Goal: Task Accomplishment & Management: Complete application form

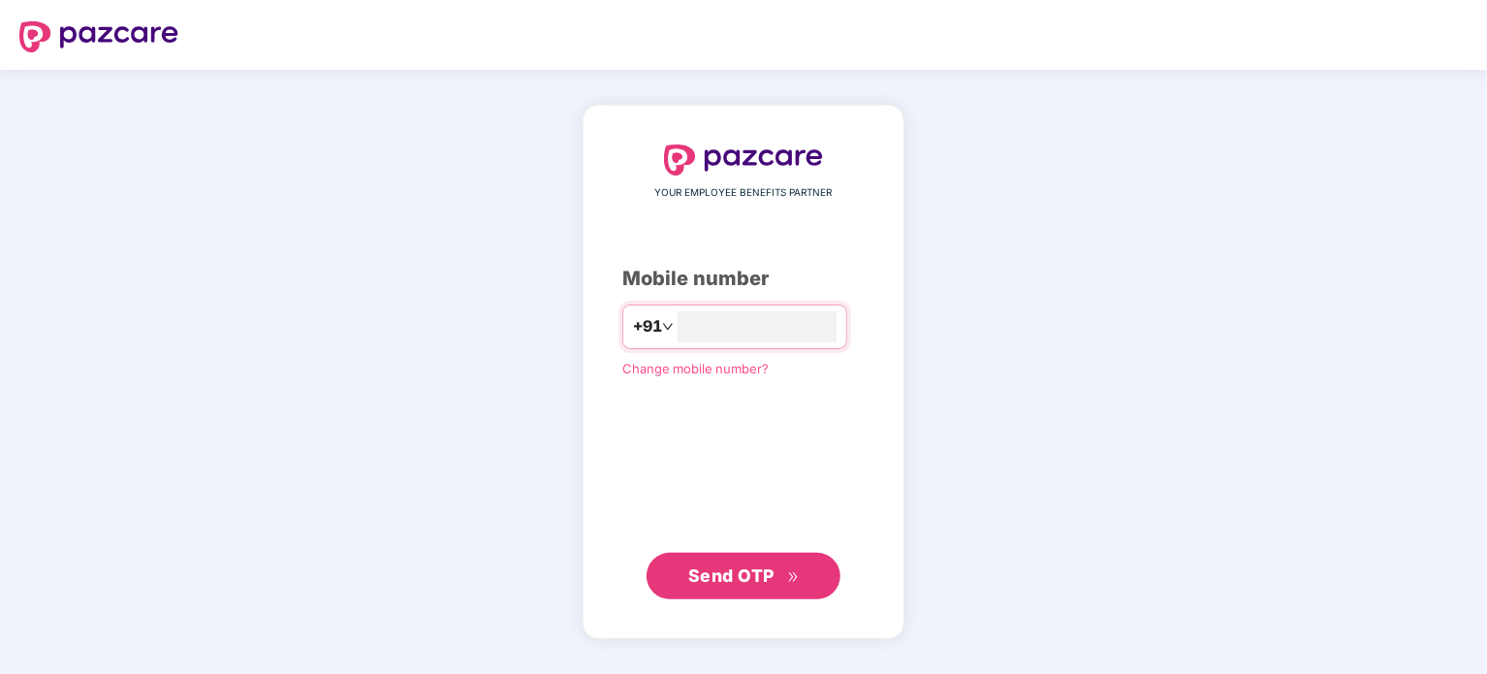
type input "**********"
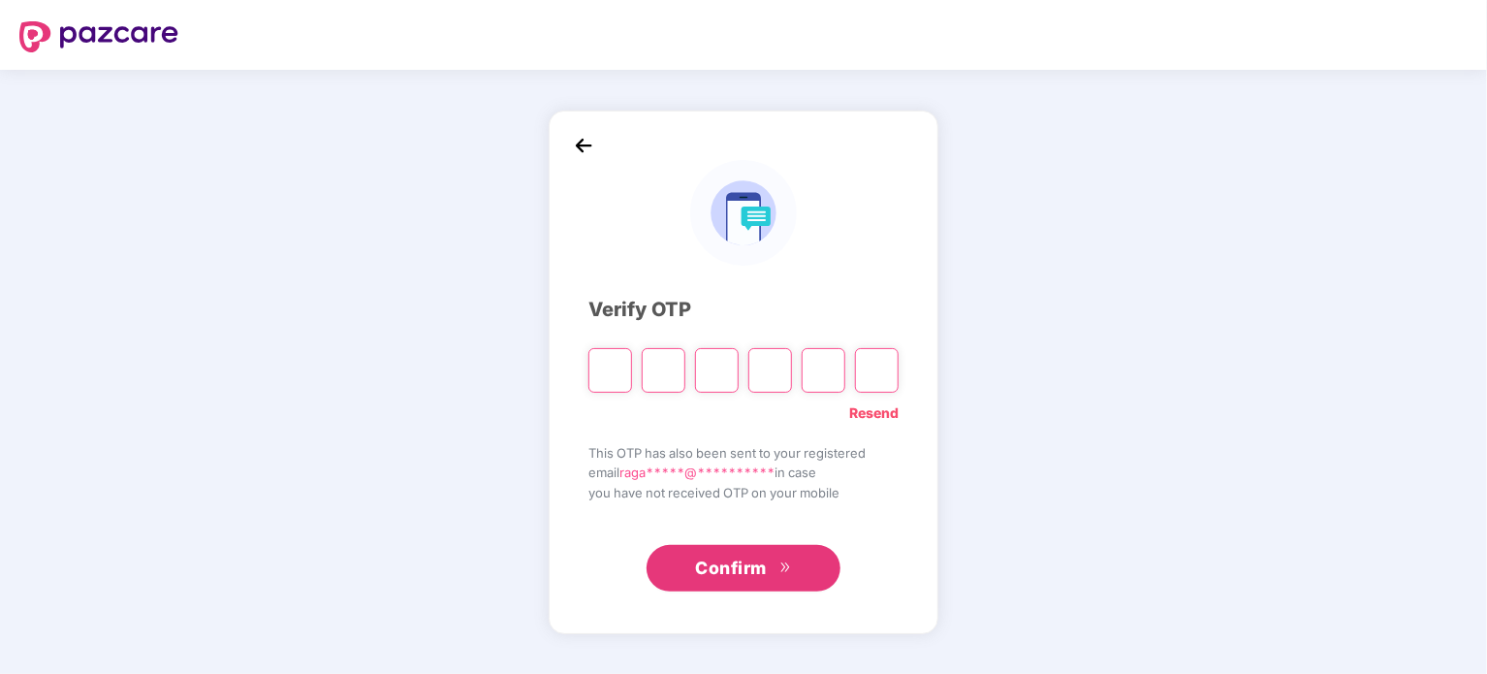
paste input "*"
type input "*"
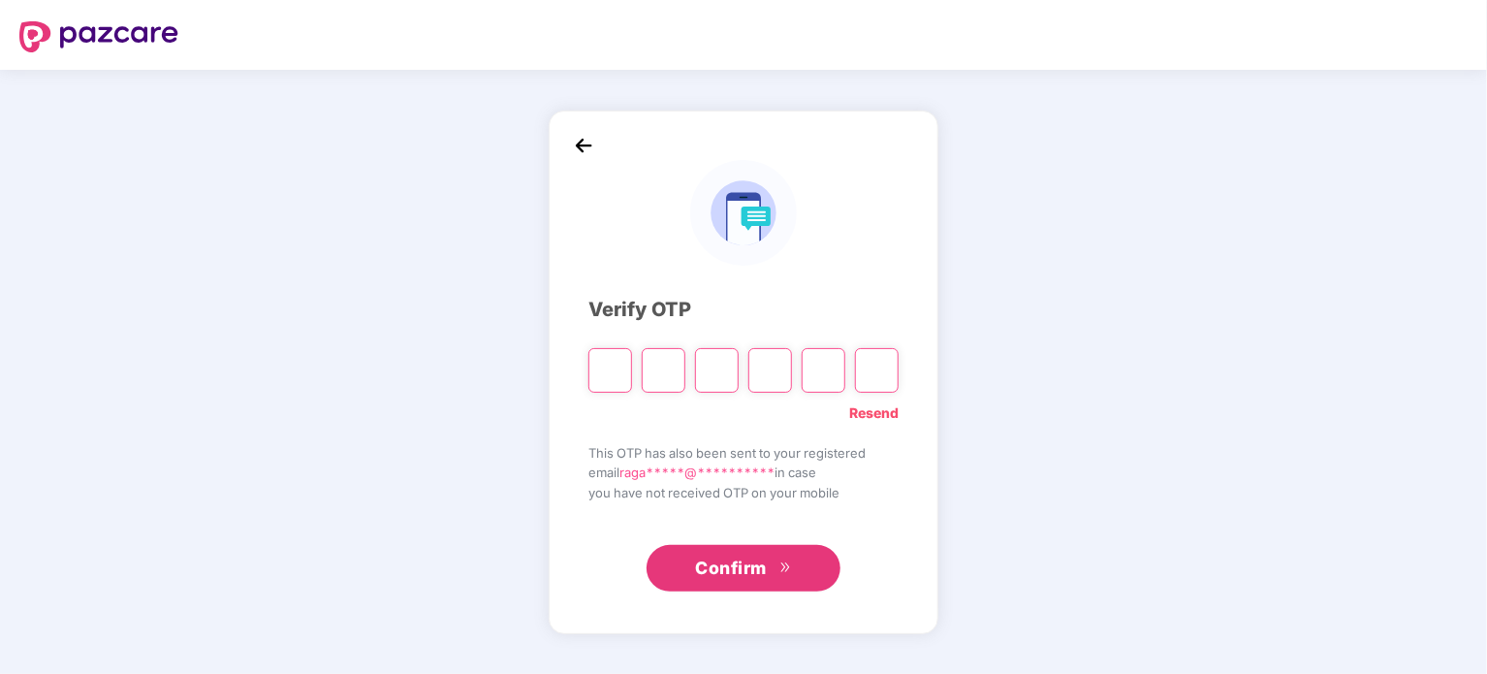
type input "*"
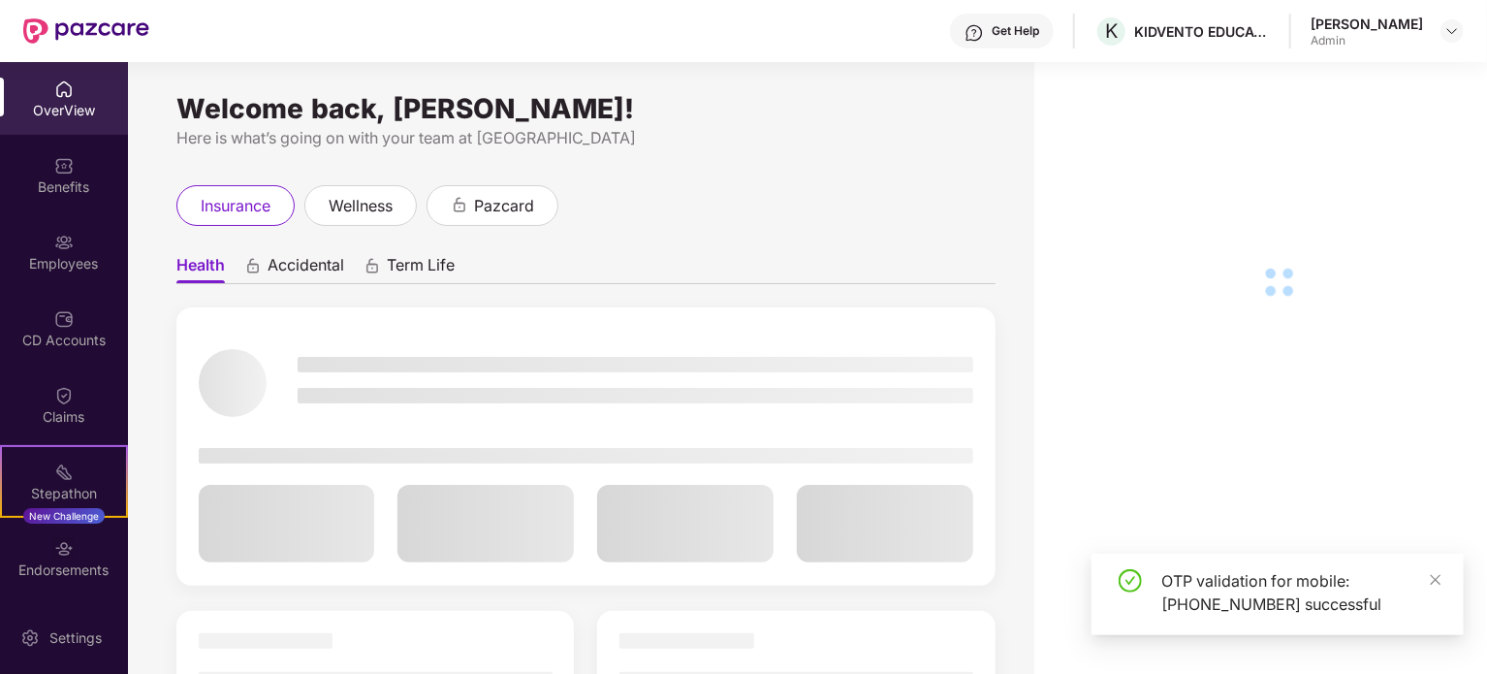
click at [1443, 581] on div "OTP validation for mobile: [PHONE_NUMBER] successful" at bounding box center [1278, 594] width 372 height 81
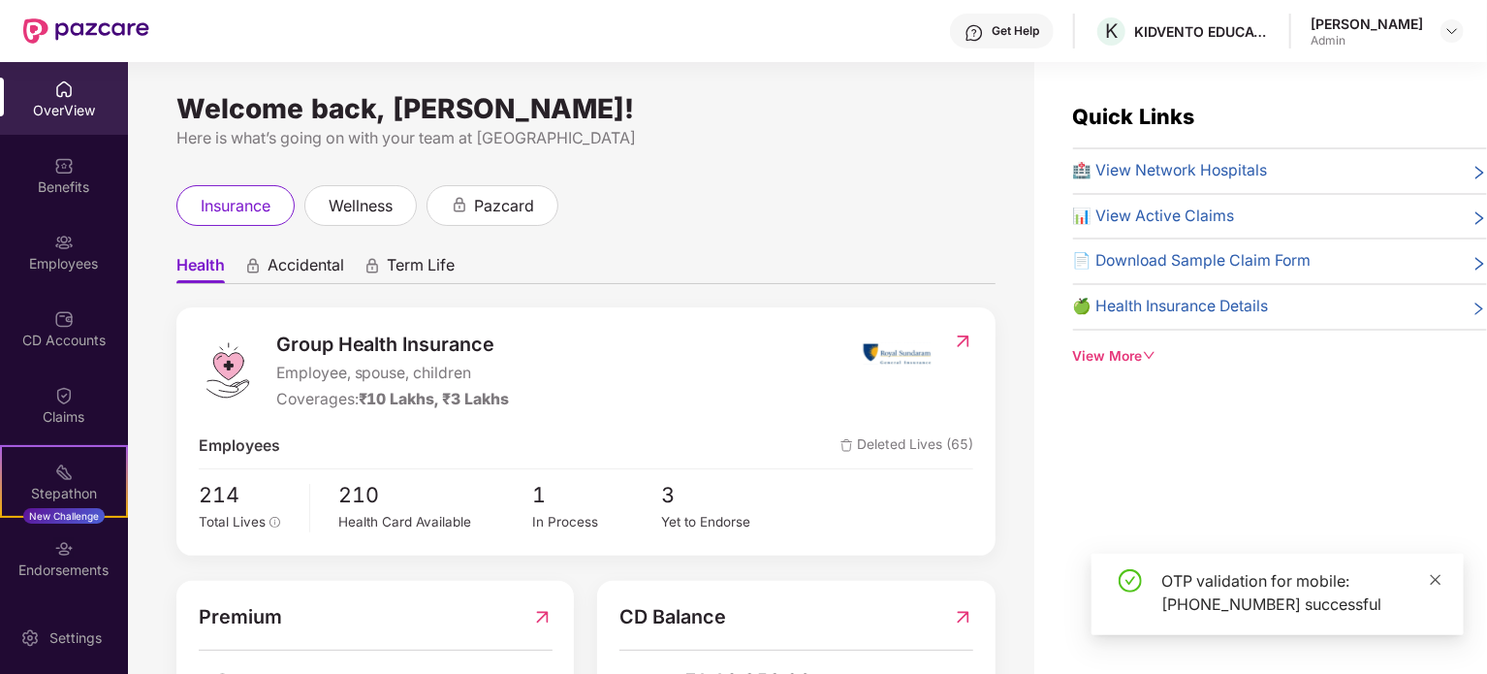
click at [1436, 581] on icon "close" at bounding box center [1436, 580] width 14 height 14
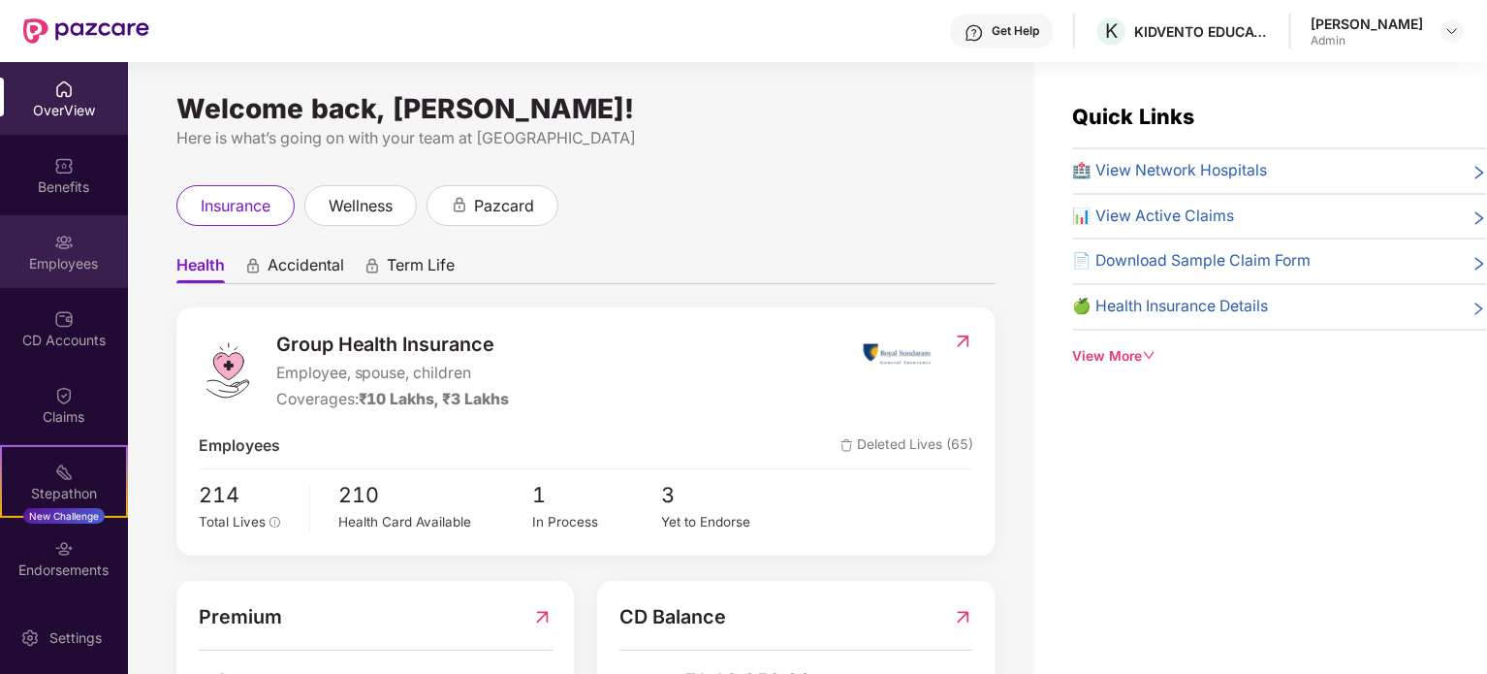
click at [71, 278] on div "Employees" at bounding box center [64, 251] width 128 height 73
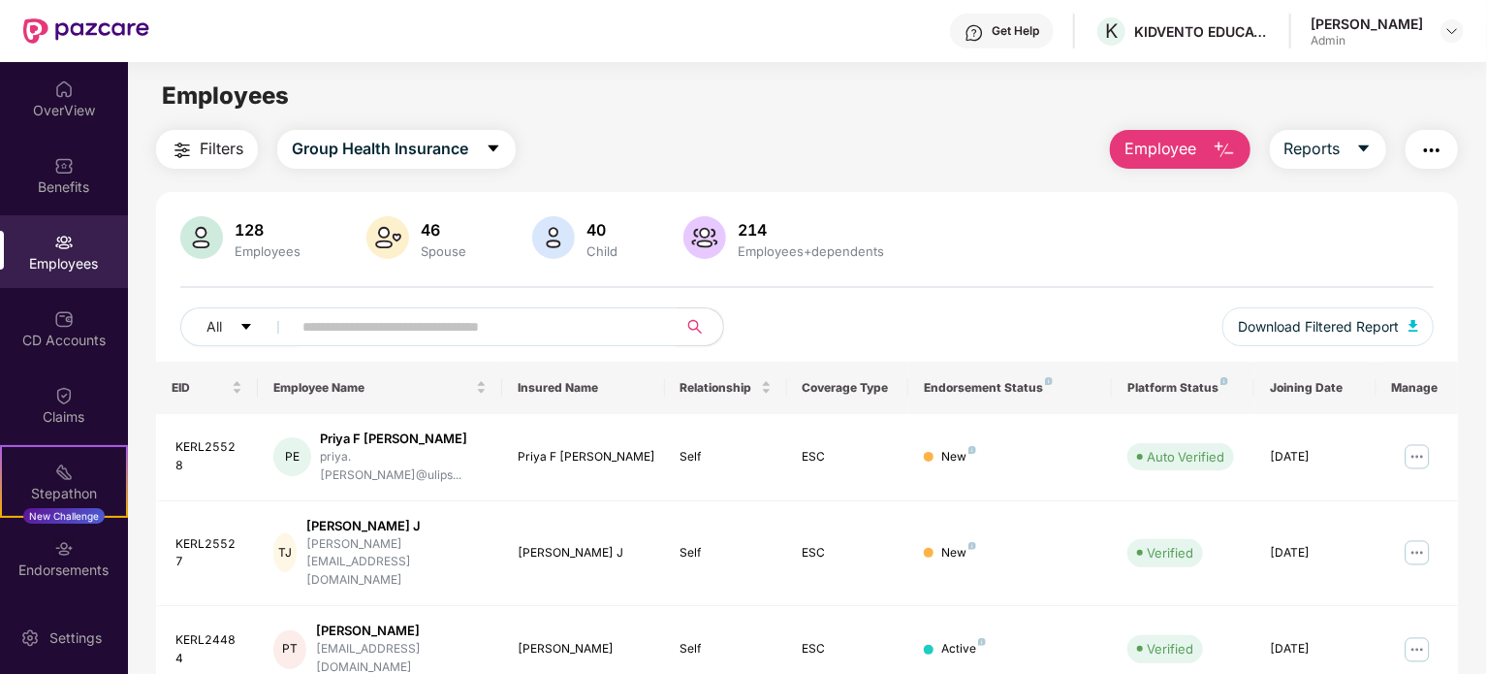
click at [522, 320] on input "text" at bounding box center [476, 326] width 348 height 29
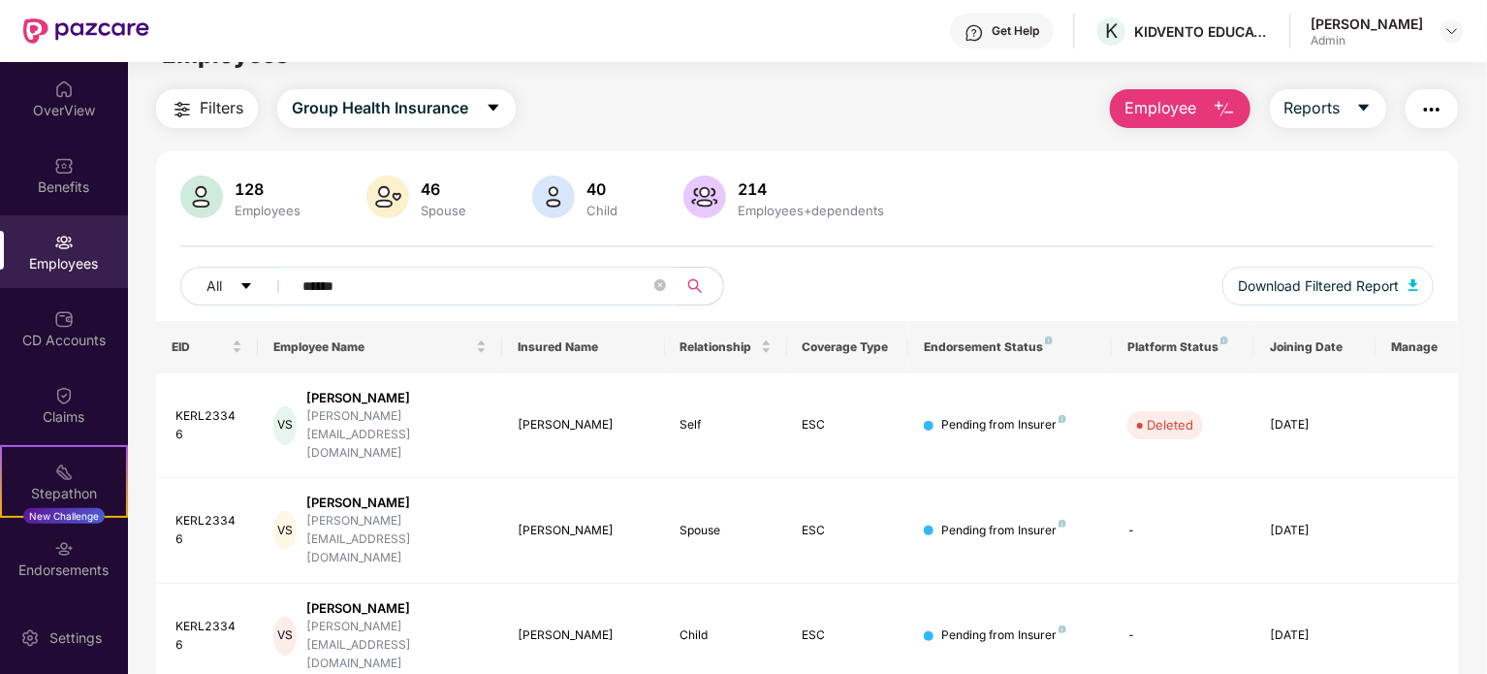
scroll to position [62, 0]
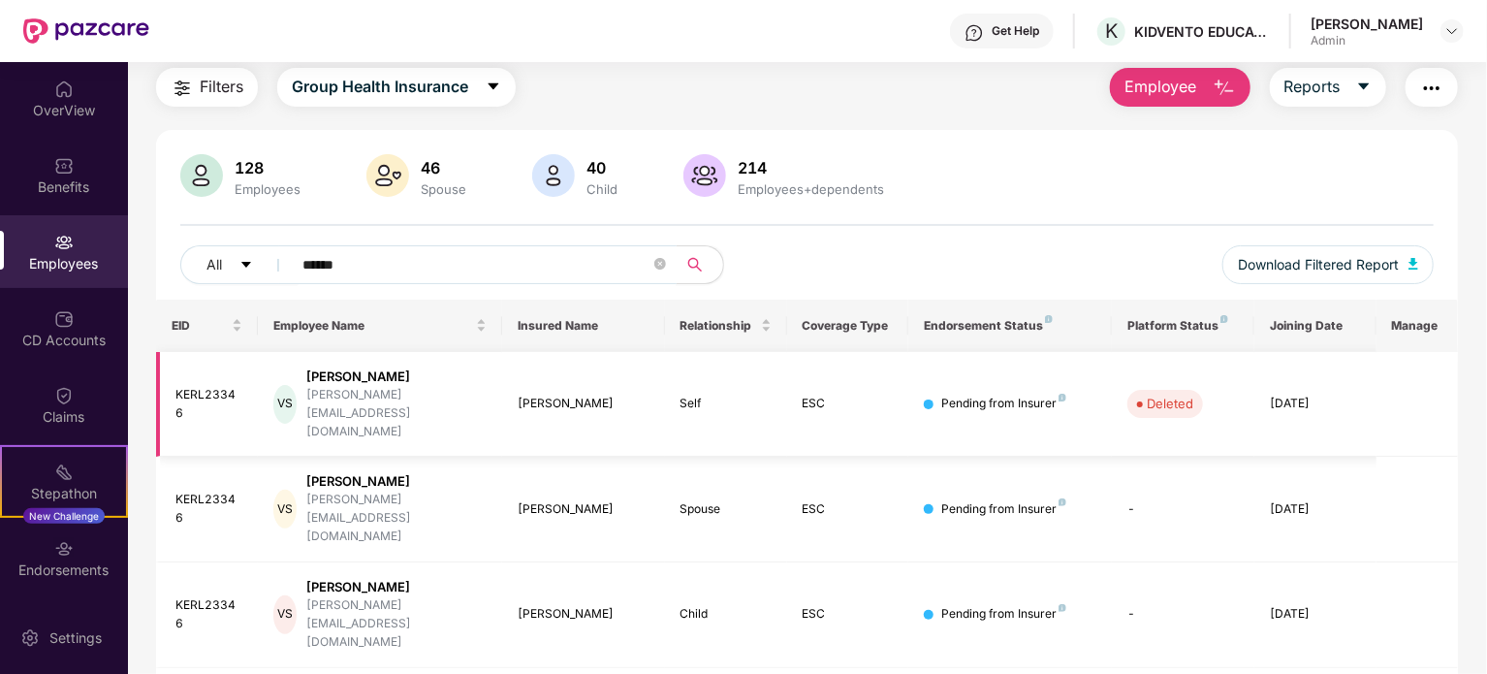
type input "******"
click at [384, 391] on div "veronica@ulipsu.com" at bounding box center [396, 413] width 180 height 55
click at [386, 375] on div "Veronica Solomon" at bounding box center [396, 376] width 180 height 18
click at [297, 385] on div "VS" at bounding box center [284, 404] width 23 height 39
click at [214, 386] on div "KERL23346" at bounding box center [208, 404] width 67 height 37
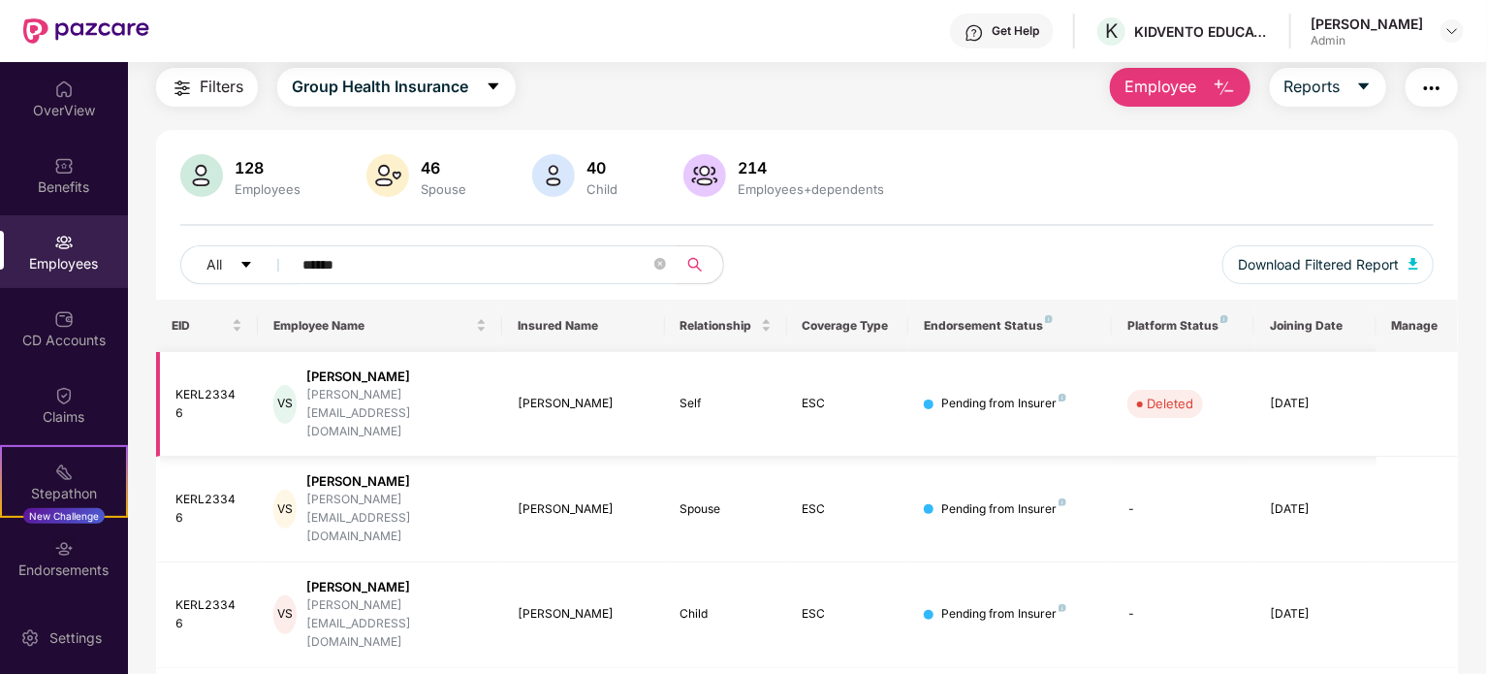
click at [993, 374] on td "Pending from Insurer" at bounding box center [1010, 405] width 204 height 106
click at [1027, 395] on div "Pending from Insurer" at bounding box center [1003, 404] width 125 height 18
click at [1134, 390] on span "Deleted" at bounding box center [1165, 403] width 76 height 27
click at [1273, 395] on div "10 Mar 2025" at bounding box center [1315, 404] width 91 height 18
click at [1306, 395] on div "10 Mar 2025" at bounding box center [1315, 404] width 91 height 18
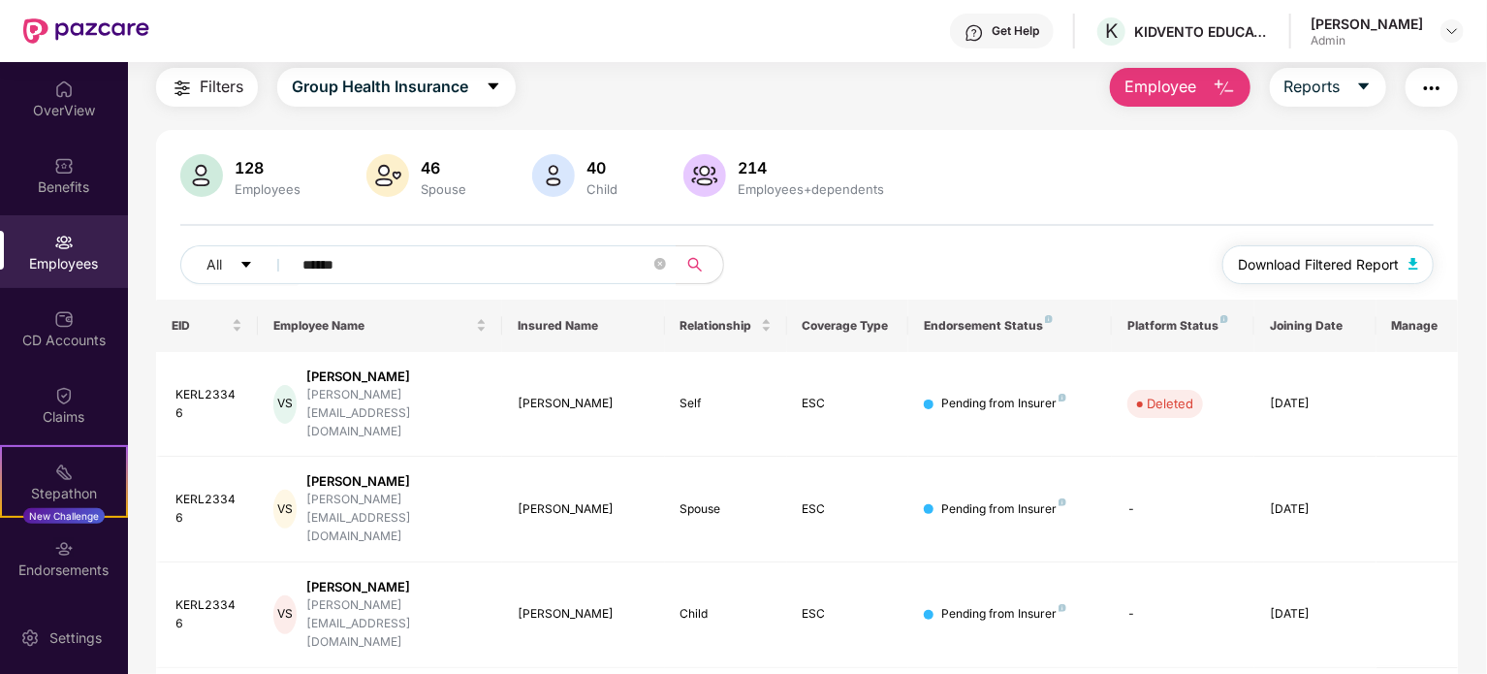
click at [1354, 269] on span "Download Filtered Report" at bounding box center [1318, 264] width 161 height 21
click at [1400, 269] on button "Download Filtered Report" at bounding box center [1327, 264] width 211 height 39
click at [82, 346] on div "CD Accounts" at bounding box center [64, 340] width 128 height 19
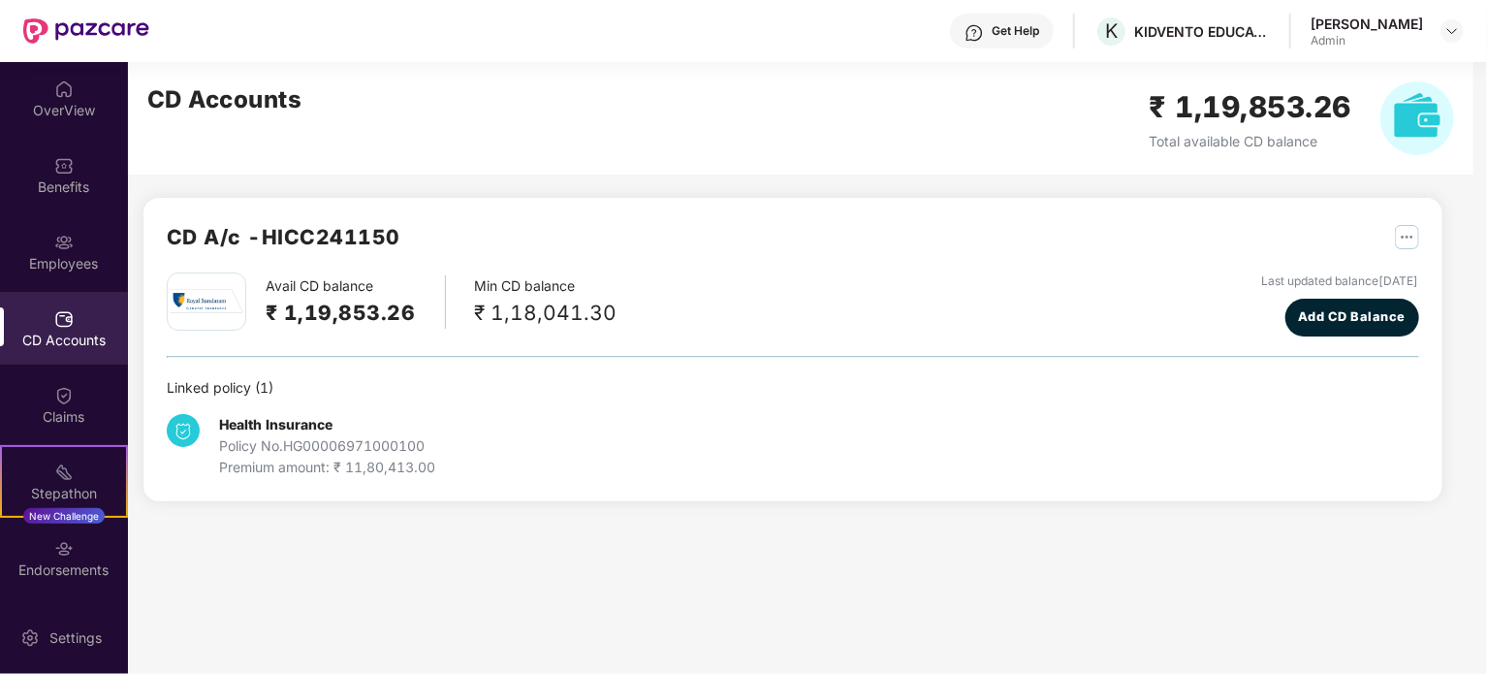
scroll to position [0, 0]
click at [71, 256] on div "Employees" at bounding box center [64, 263] width 128 height 19
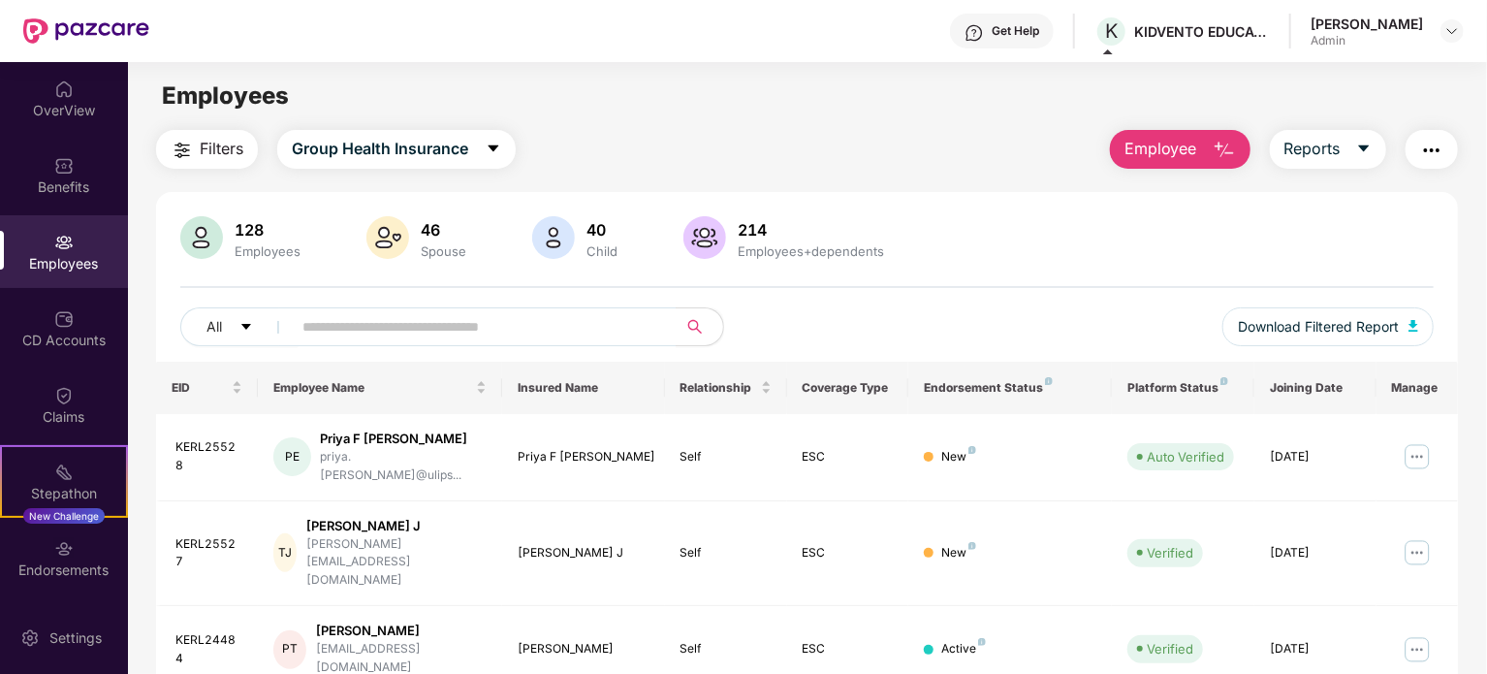
click at [1230, 137] on button "Employee" at bounding box center [1180, 149] width 141 height 39
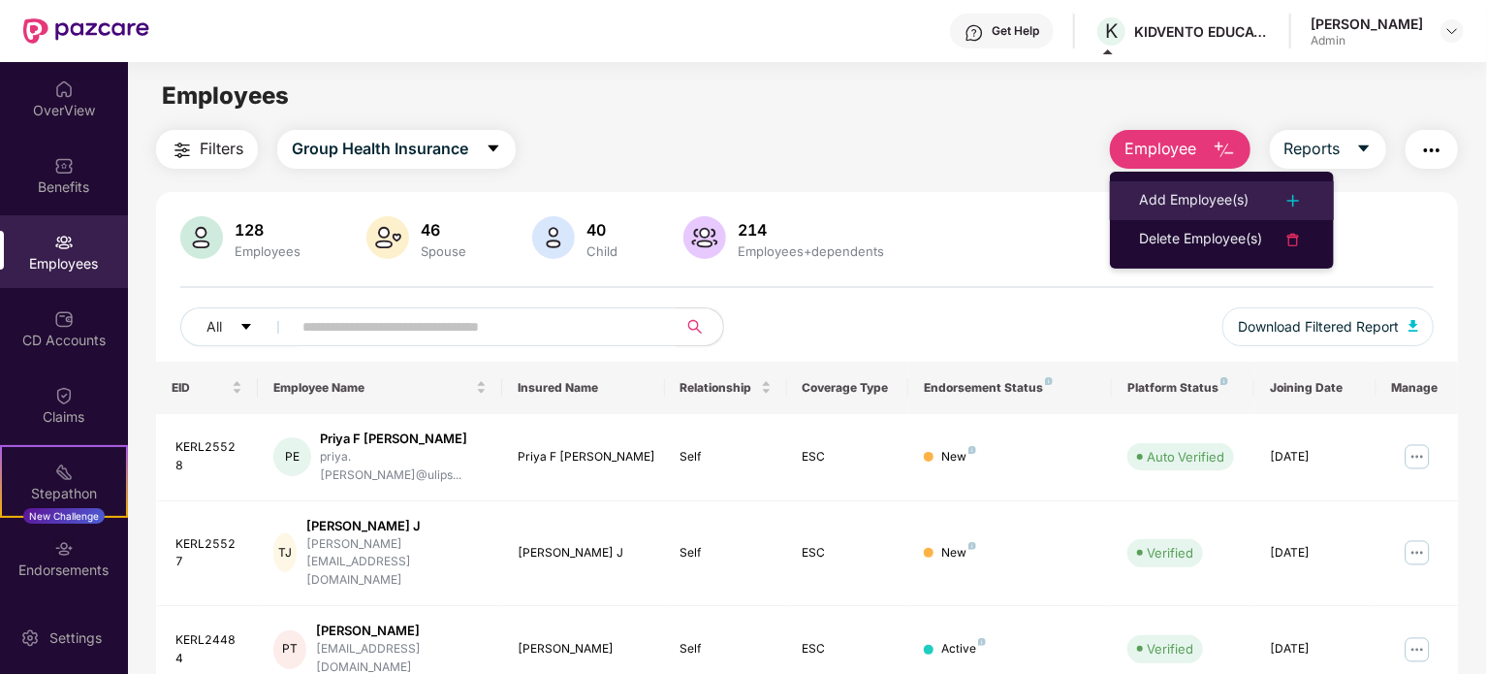
click at [1214, 193] on div "Add Employee(s)" at bounding box center [1194, 200] width 110 height 23
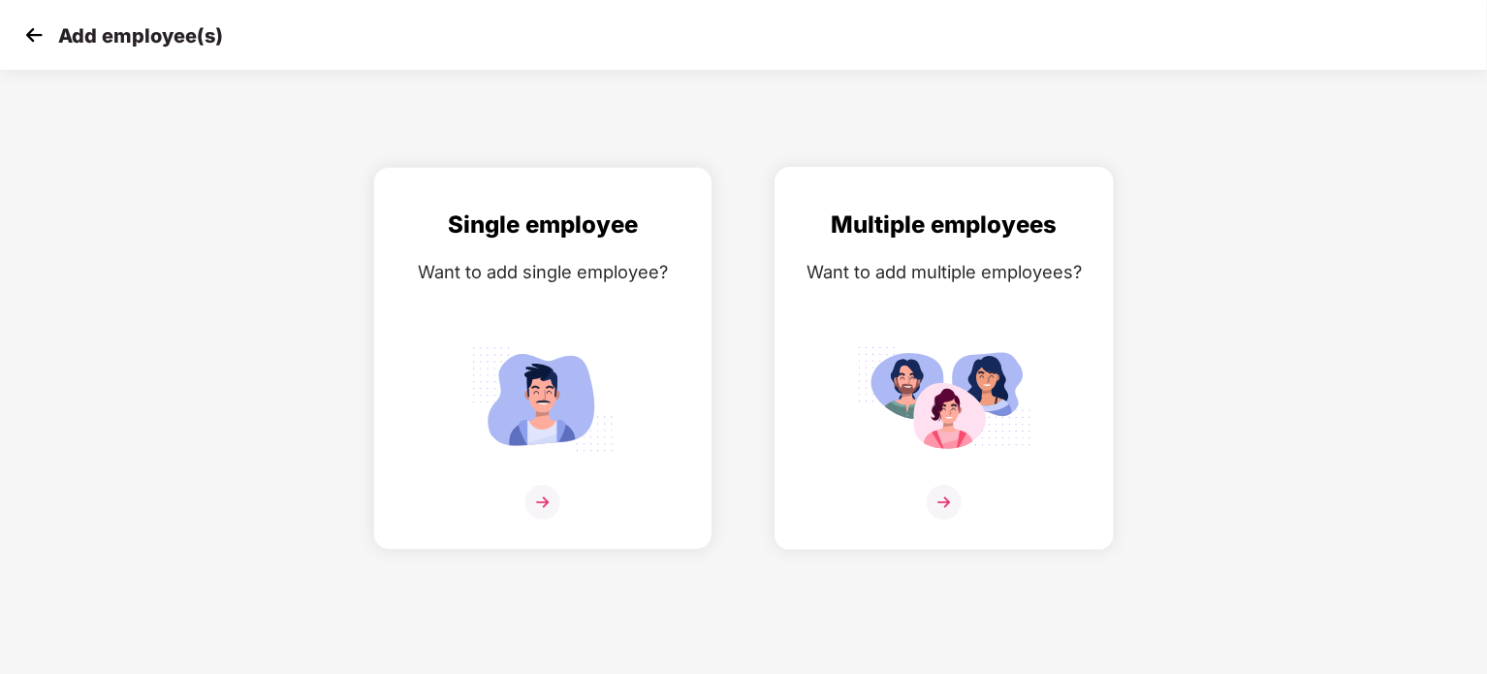
click at [913, 312] on div "Multiple employees Want to add multiple employees?" at bounding box center [944, 374] width 299 height 337
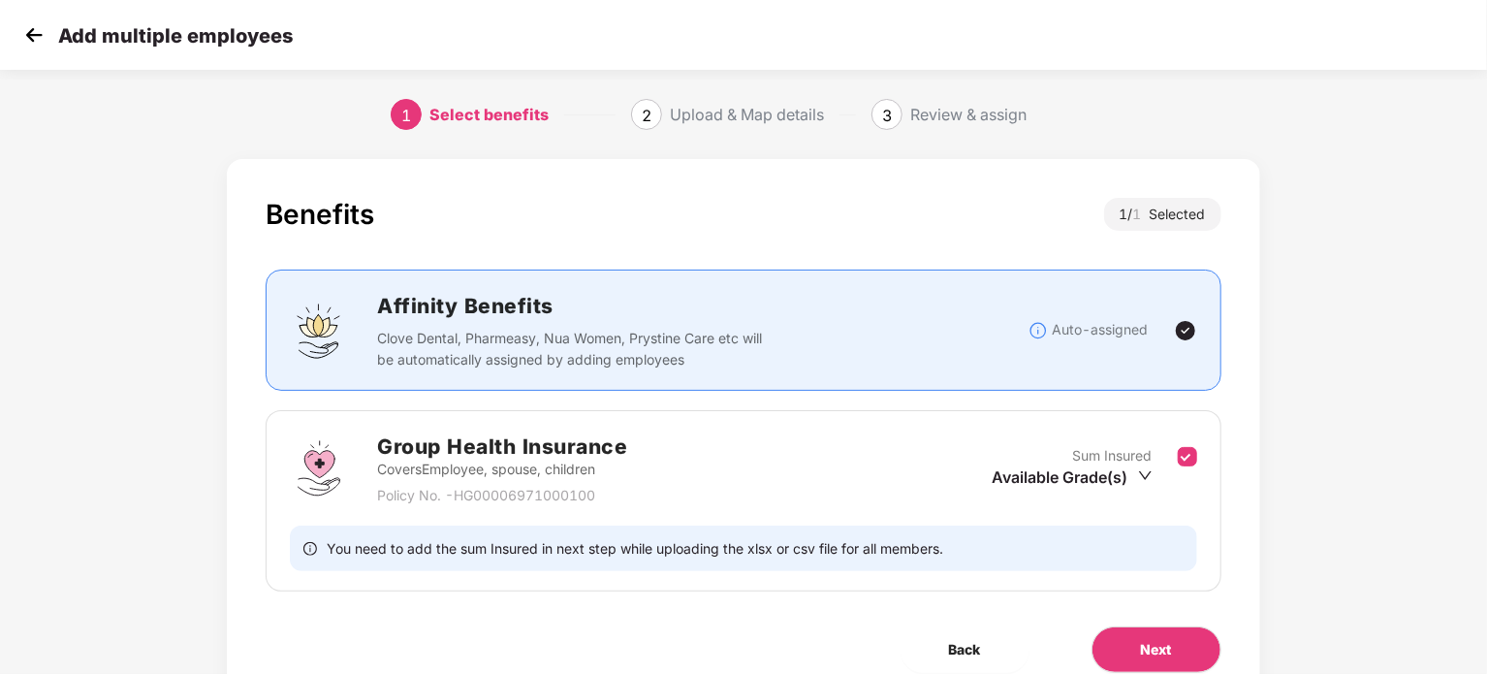
click at [1140, 473] on icon "down" at bounding box center [1145, 475] width 15 height 15
click at [1105, 552] on li "₹3,00,000" at bounding box center [1072, 539] width 162 height 31
click at [1140, 485] on body "Add multiple employees 1 Select benefits 2 Upload & Map details 3 Review & assi…" at bounding box center [743, 337] width 1487 height 674
click at [1043, 542] on span "₹3,00,000" at bounding box center [1068, 539] width 81 height 19
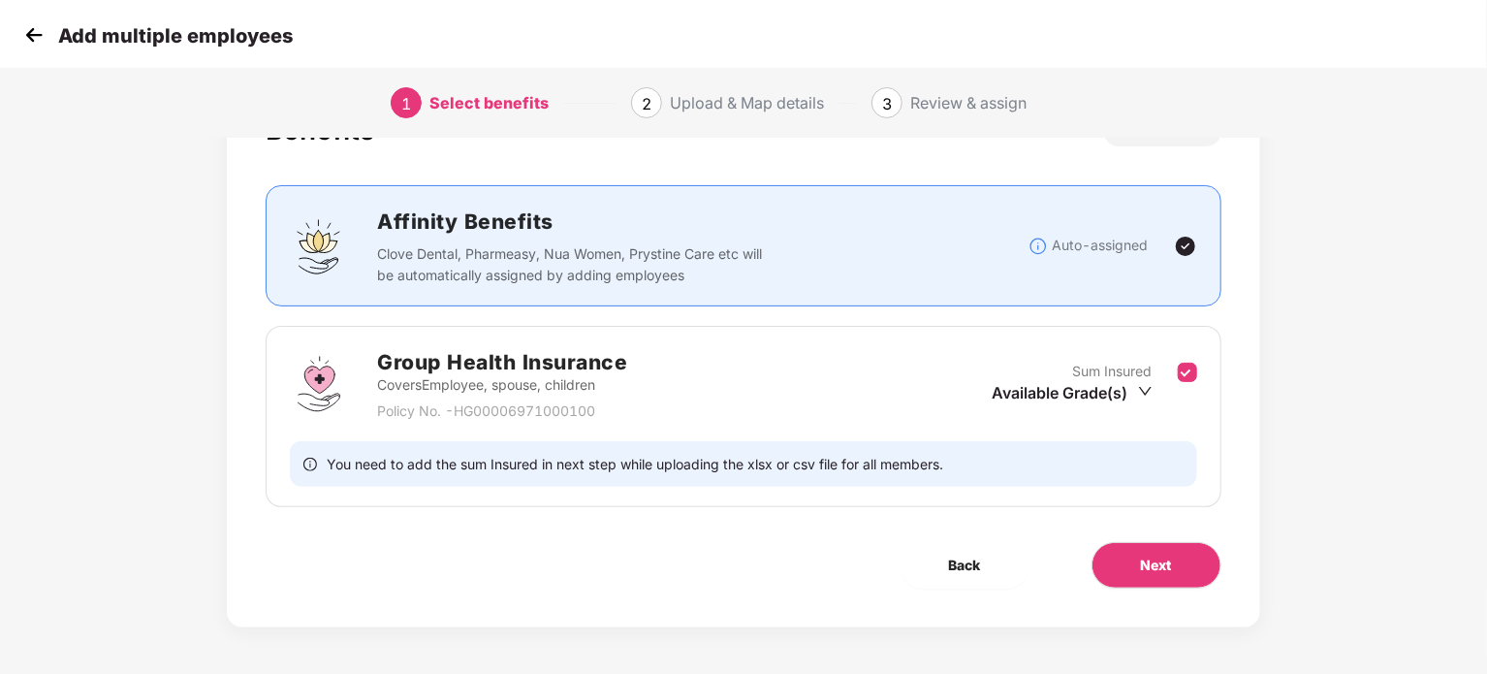
scroll to position [85, 0]
click at [1151, 572] on span "Next" at bounding box center [1156, 564] width 31 height 21
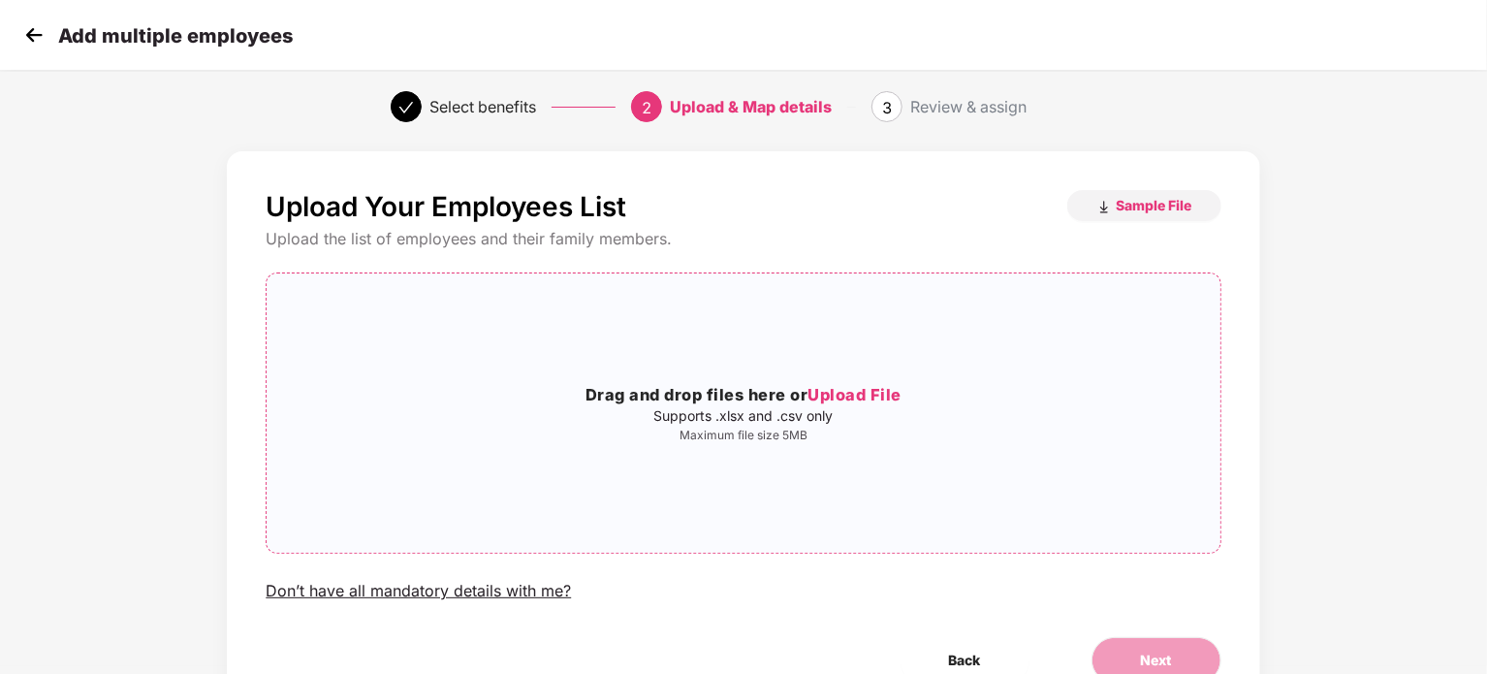
scroll to position [0, 0]
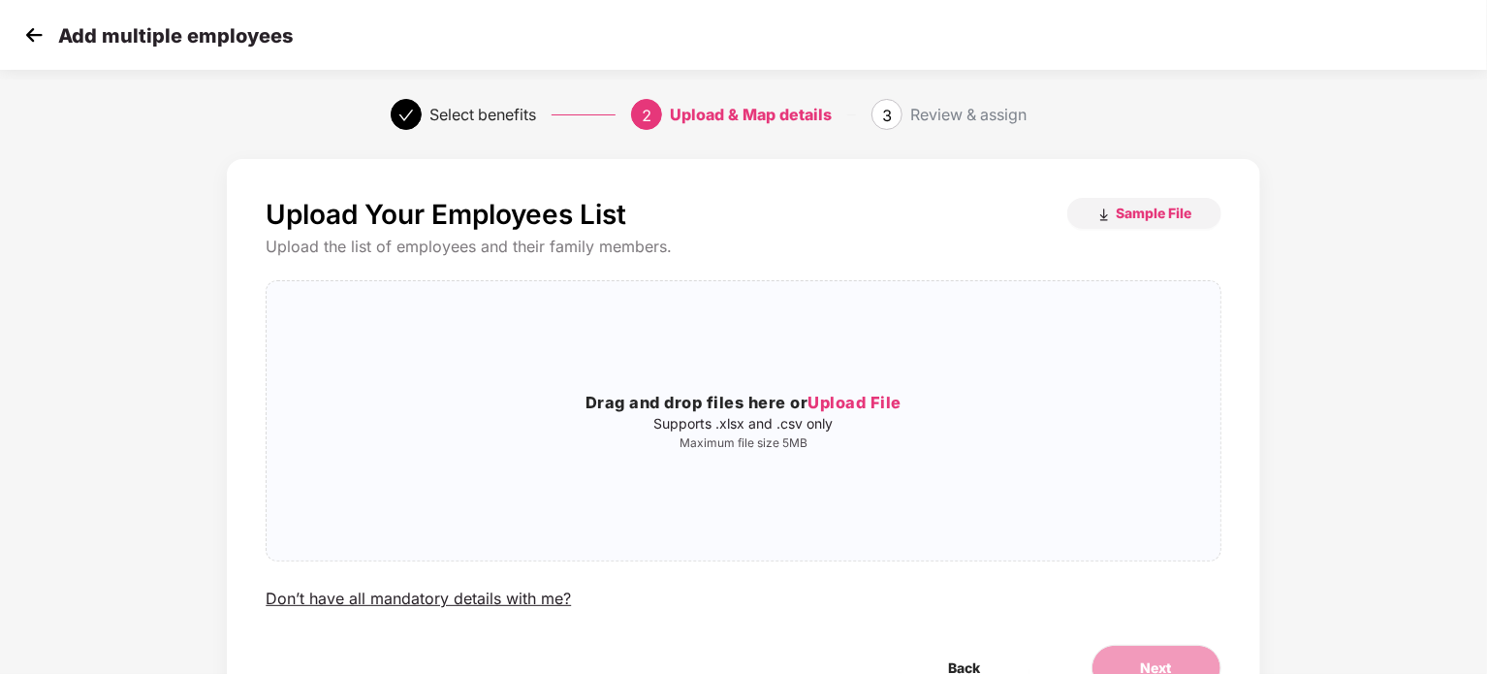
click at [25, 34] on img at bounding box center [33, 34] width 29 height 29
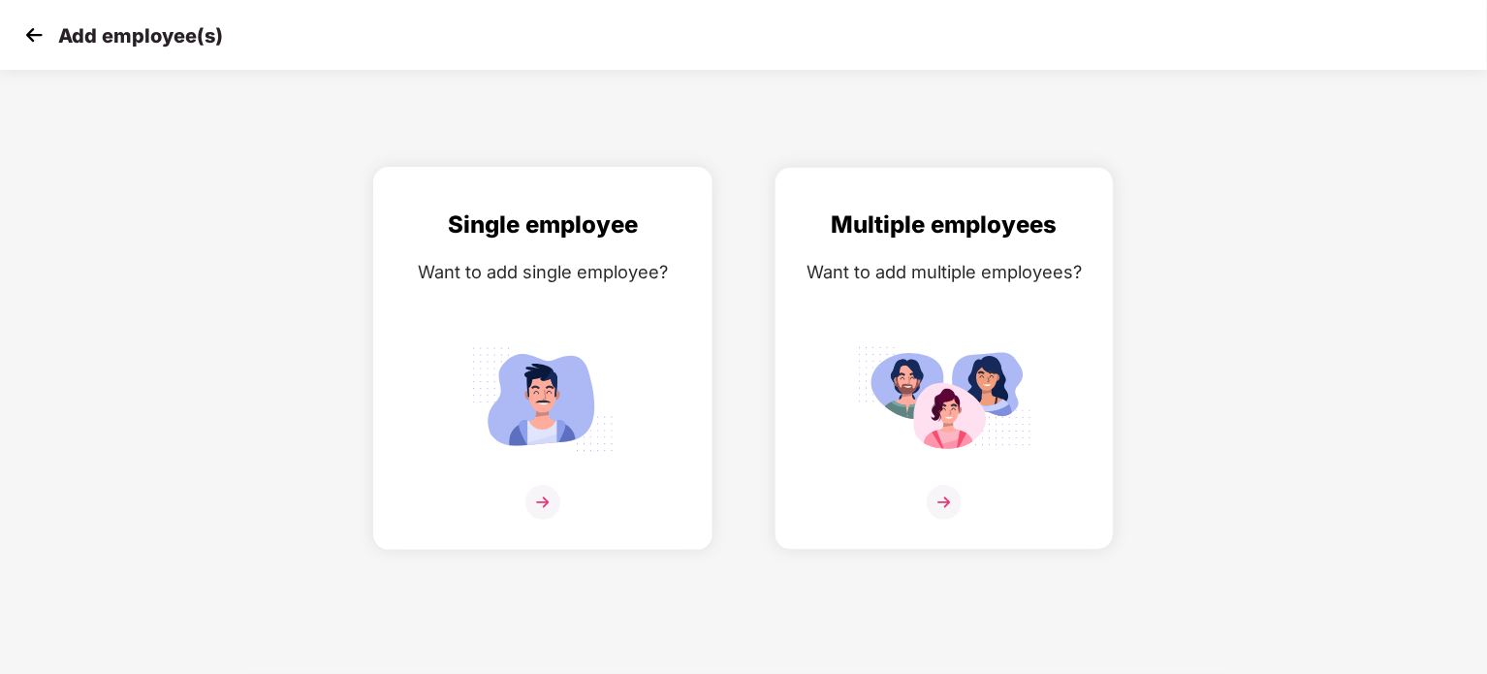
click at [597, 313] on div "Single employee Want to add single employee?" at bounding box center [543, 374] width 299 height 337
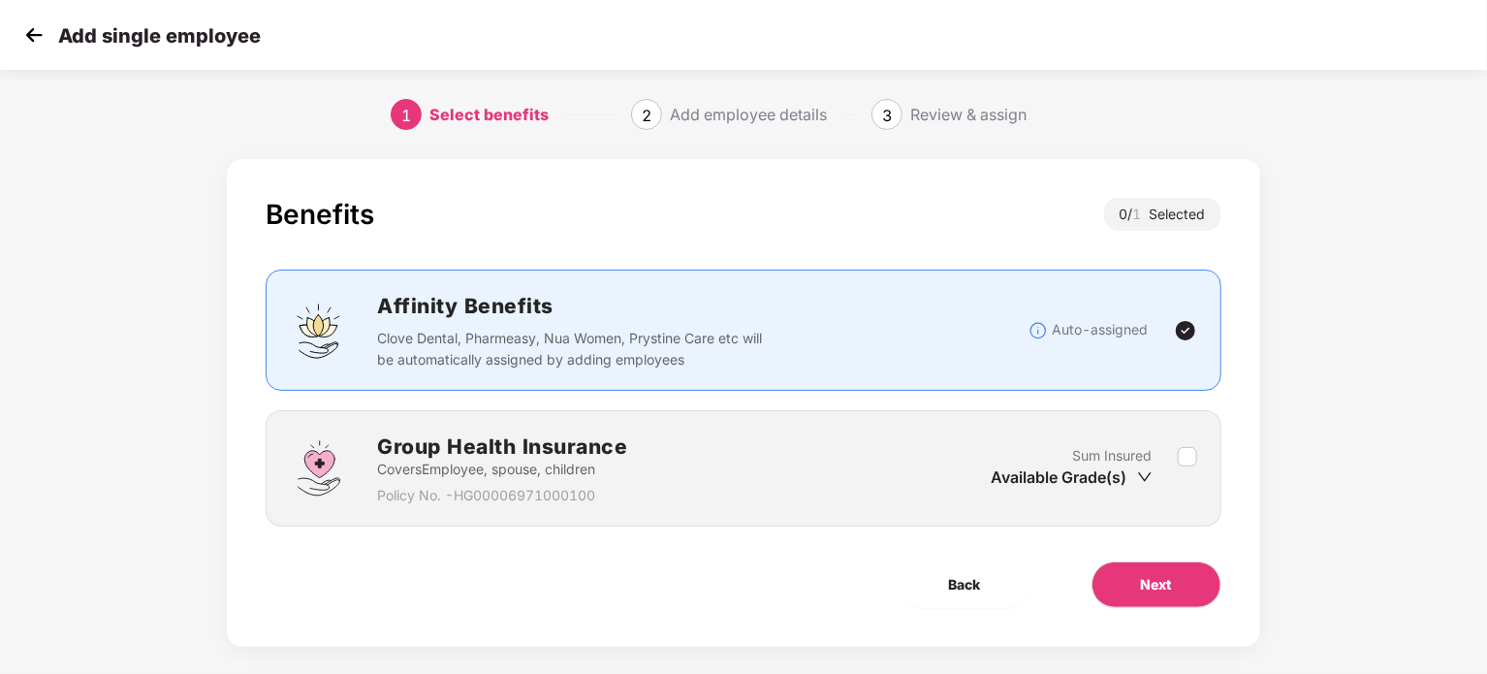
click at [1145, 473] on icon "down" at bounding box center [1145, 477] width 16 height 16
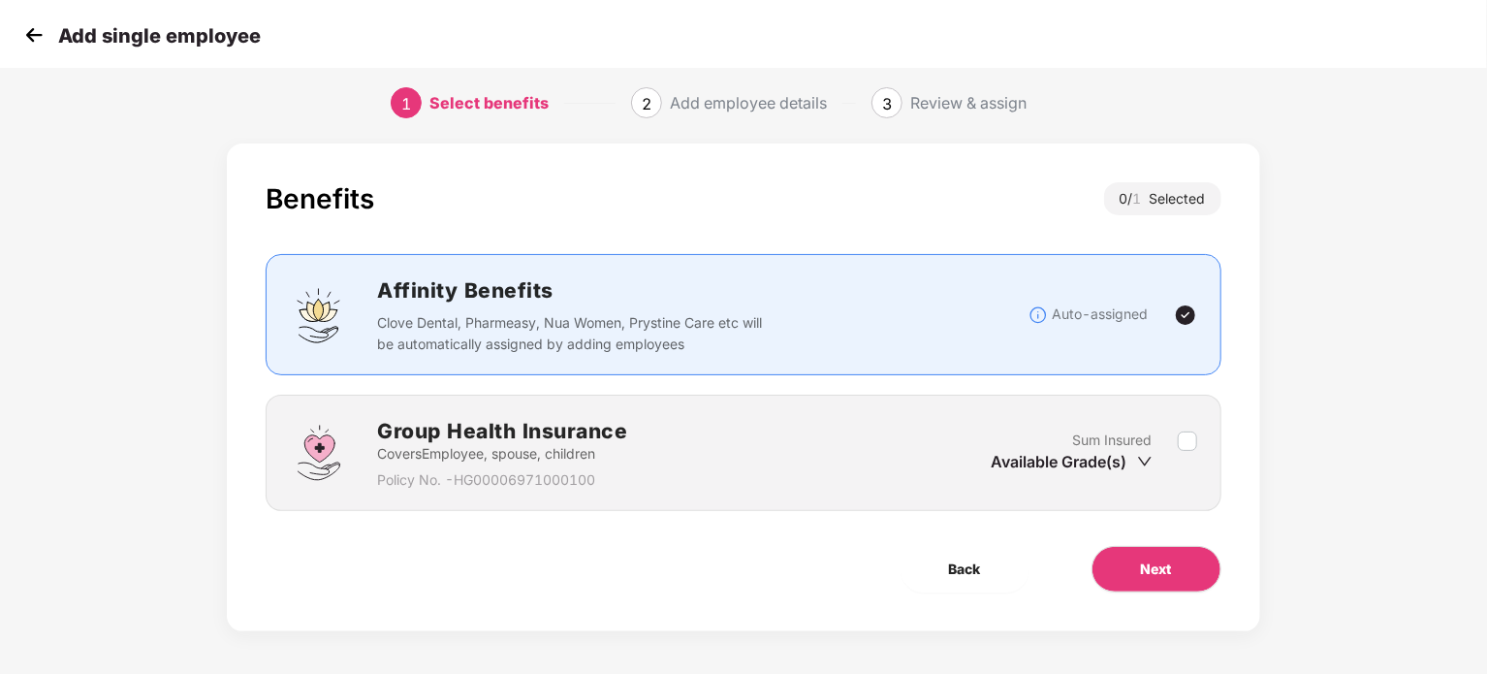
scroll to position [19, 0]
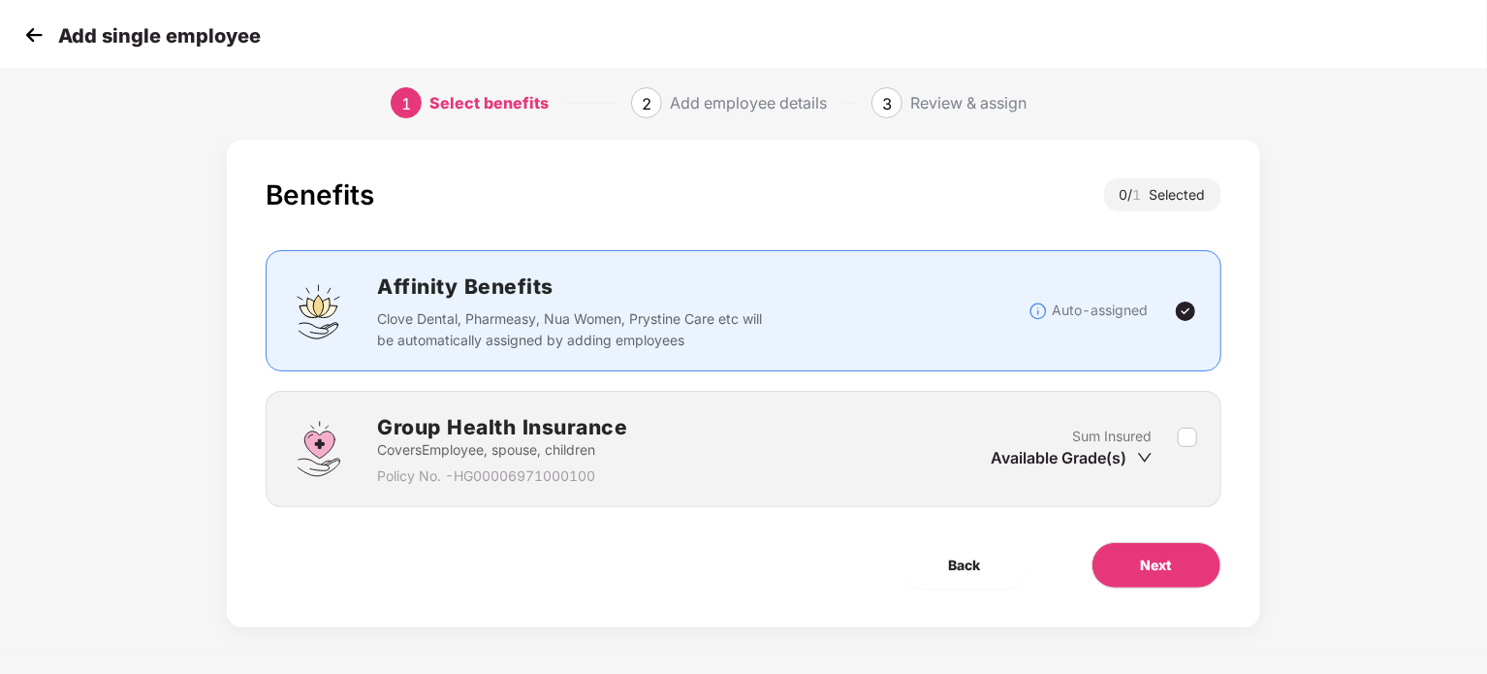
click at [1144, 452] on icon "down" at bounding box center [1145, 458] width 16 height 16
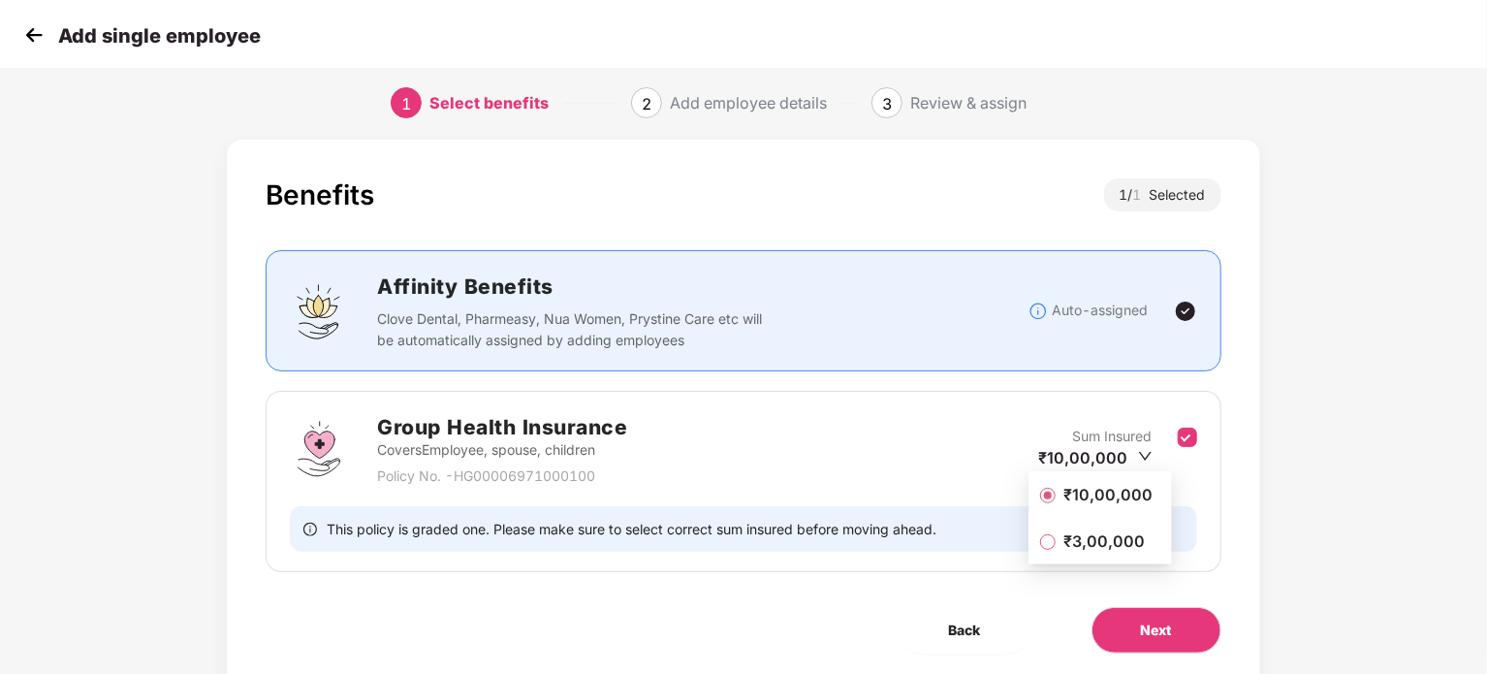
click at [1124, 530] on span "₹3,00,000" at bounding box center [1104, 540] width 97 height 21
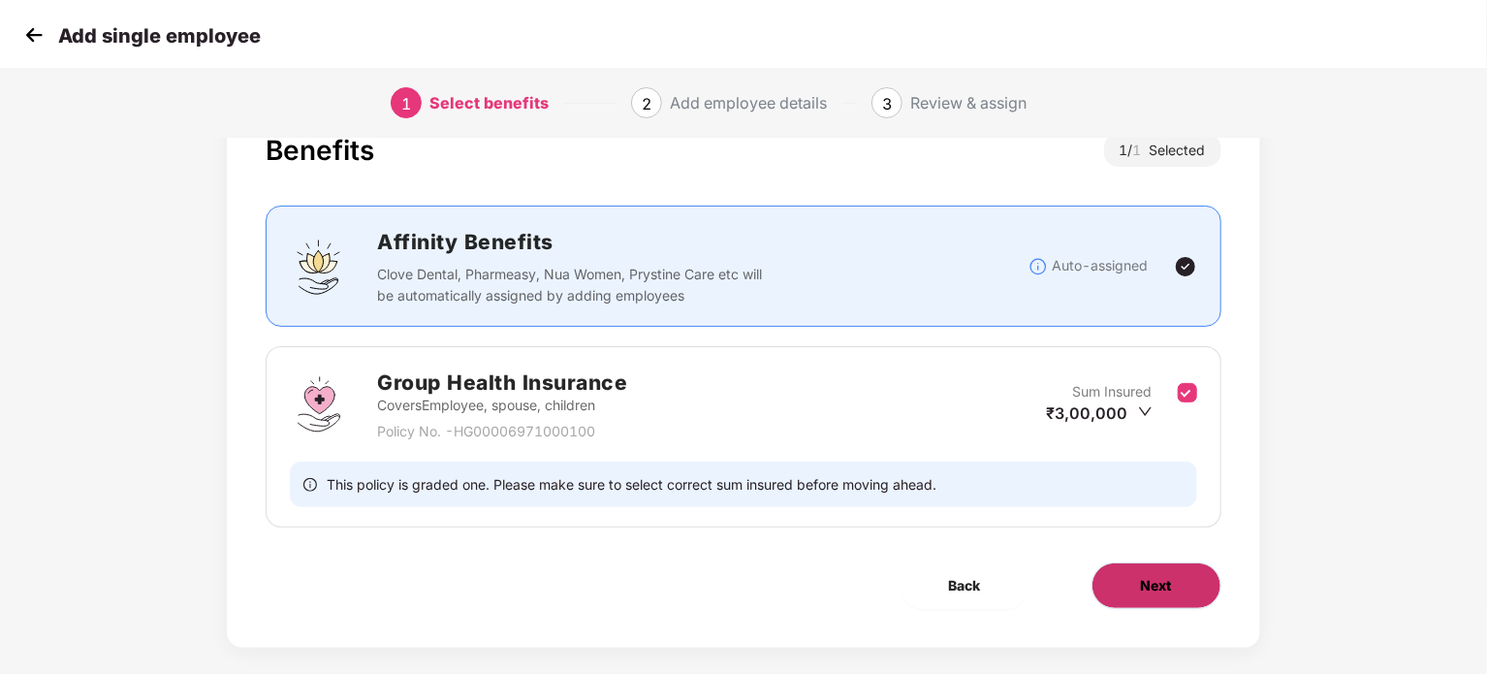
scroll to position [85, 0]
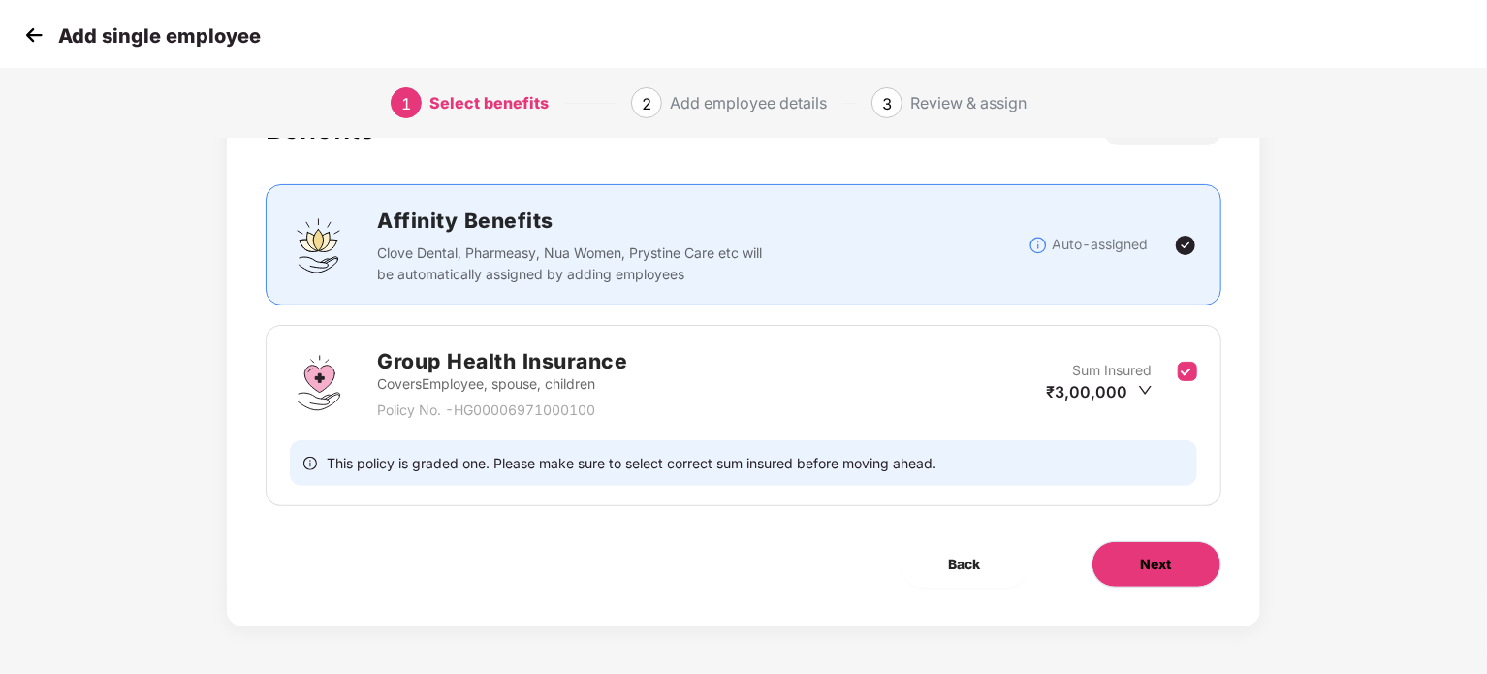
click at [1176, 557] on button "Next" at bounding box center [1157, 564] width 130 height 47
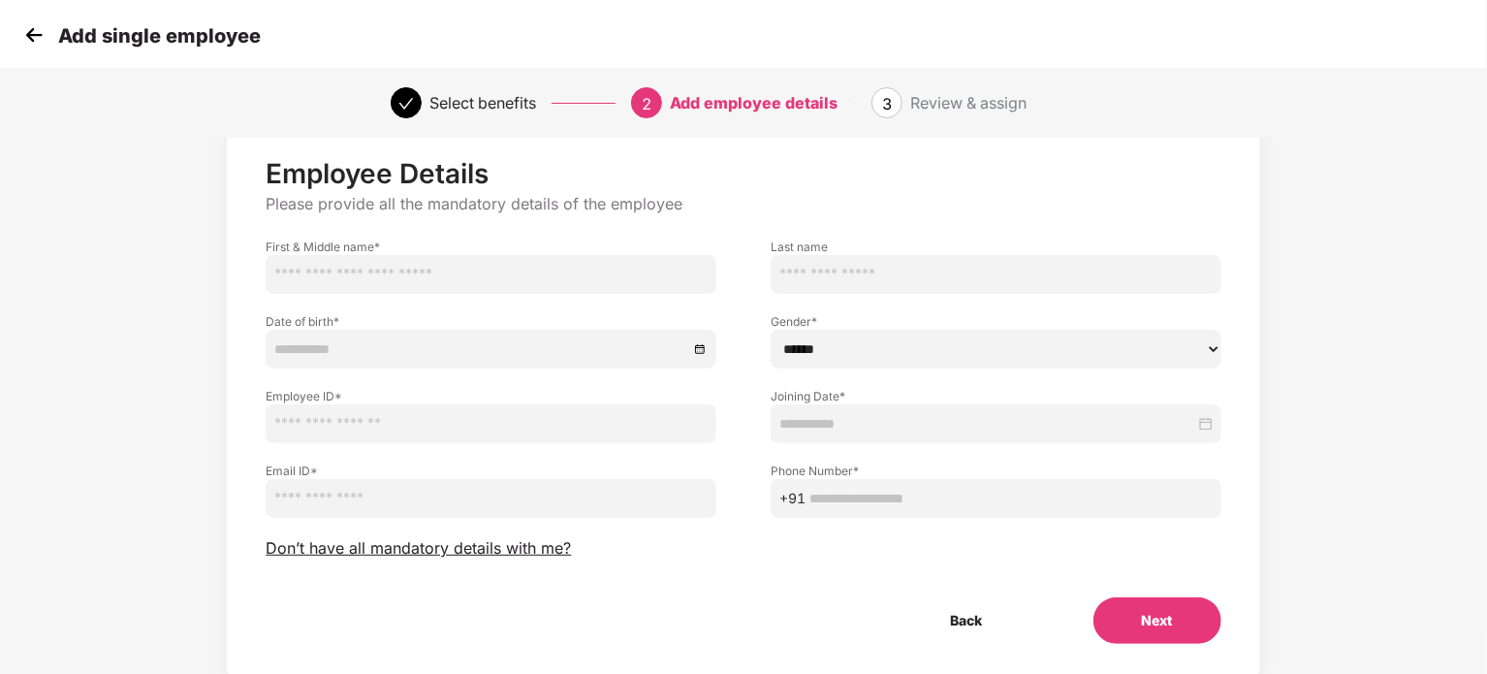
scroll to position [0, 0]
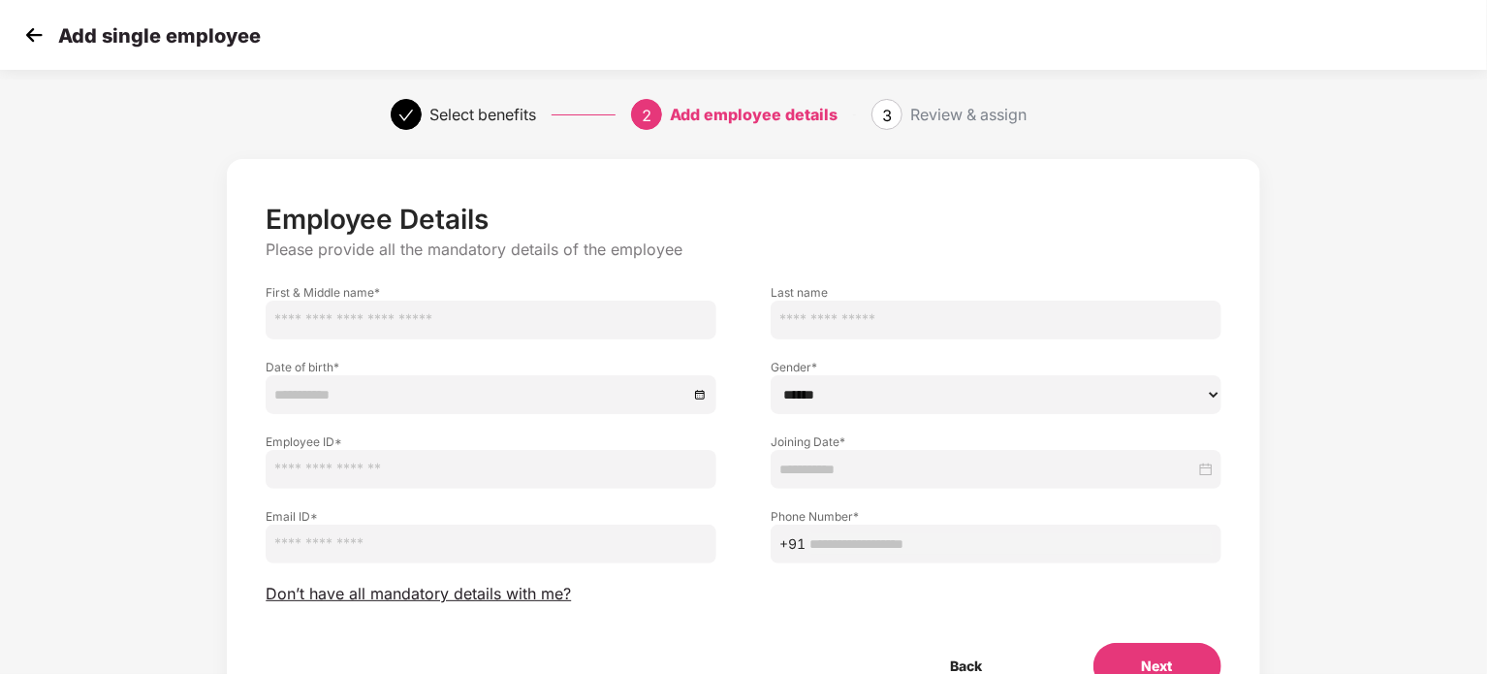
click at [27, 40] on img at bounding box center [33, 34] width 29 height 29
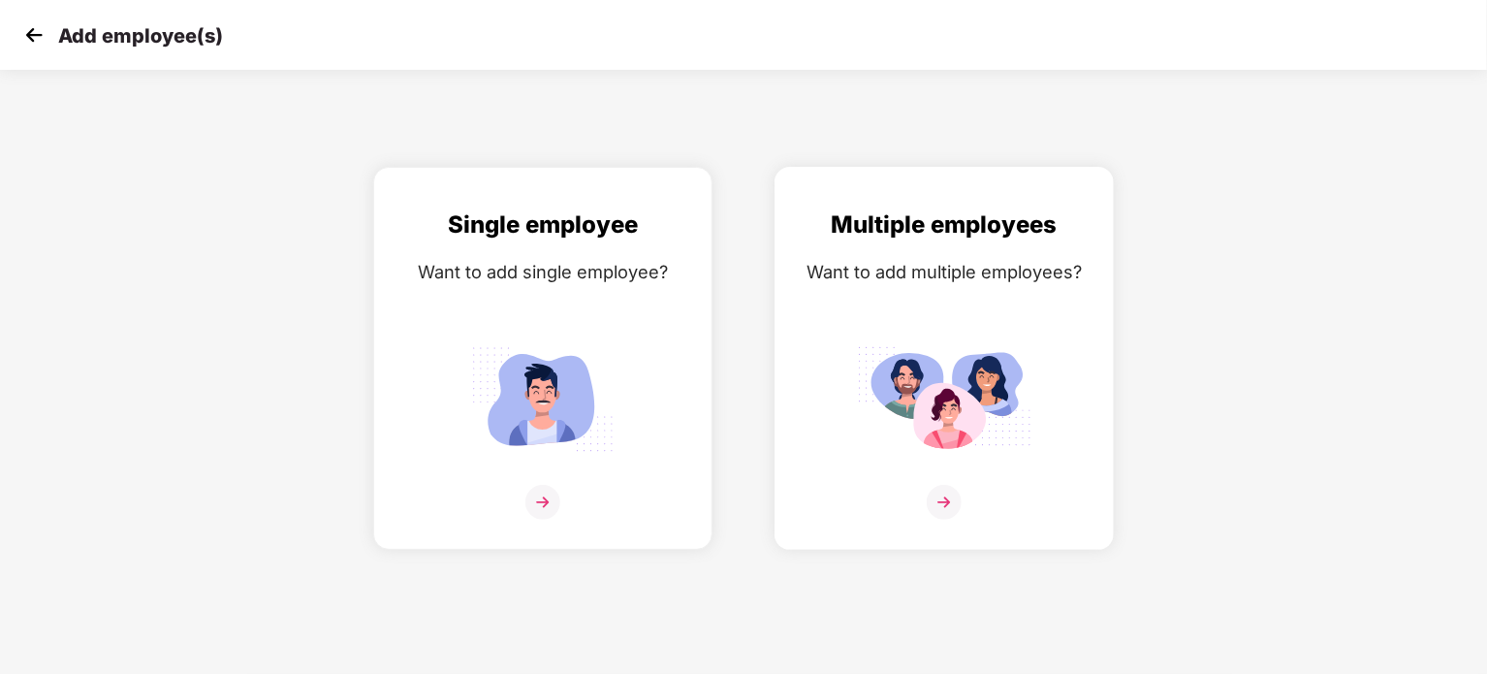
click at [783, 356] on div "Multiple employees Want to add multiple employees?" at bounding box center [944, 358] width 339 height 383
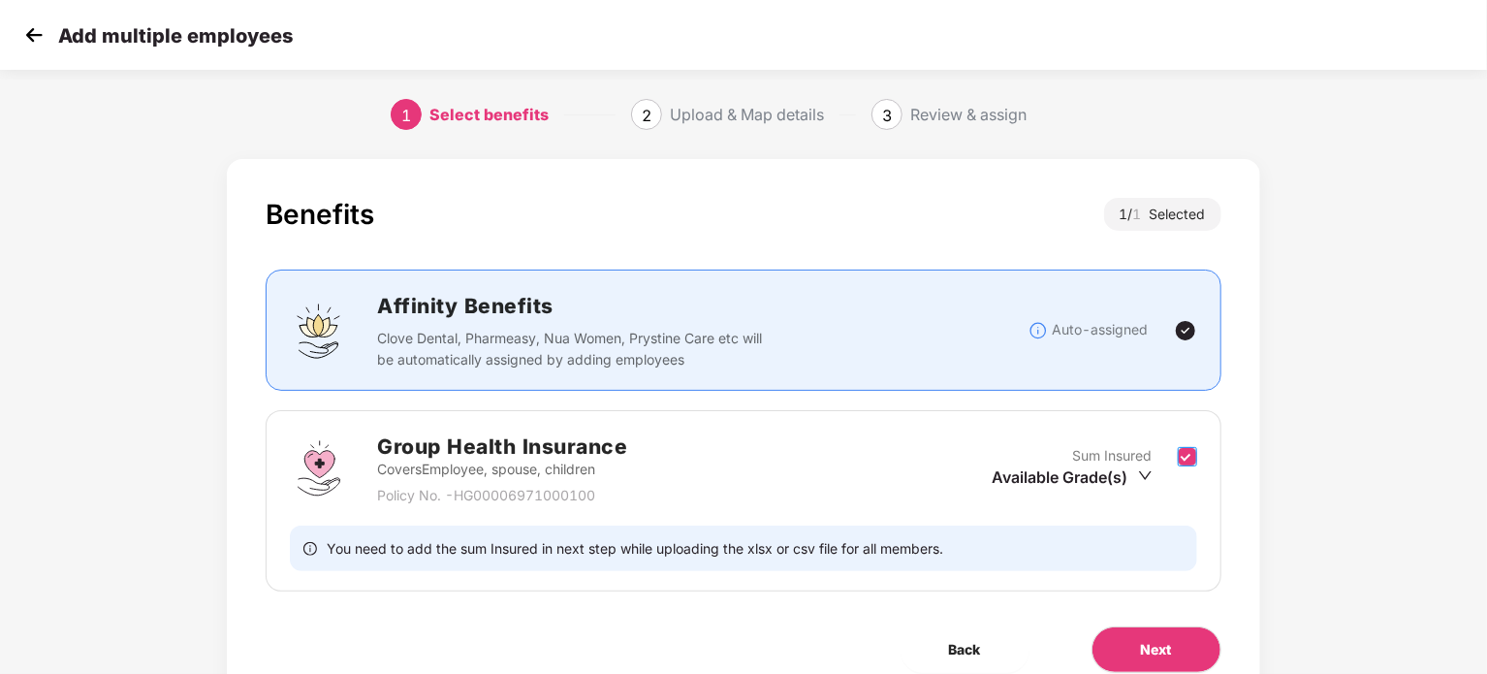
click at [1190, 444] on div "Group Health Insurance Covers Employee, spouse, children Policy No. - HG0000697…" at bounding box center [743, 468] width 906 height 76
click at [1147, 468] on icon "down" at bounding box center [1145, 475] width 15 height 15
click at [1083, 530] on span "₹3,00,000" at bounding box center [1068, 539] width 81 height 19
click at [1149, 468] on icon "down" at bounding box center [1145, 475] width 15 height 15
click at [1008, 538] on icon "check-circle" at bounding box center [1009, 539] width 13 height 13
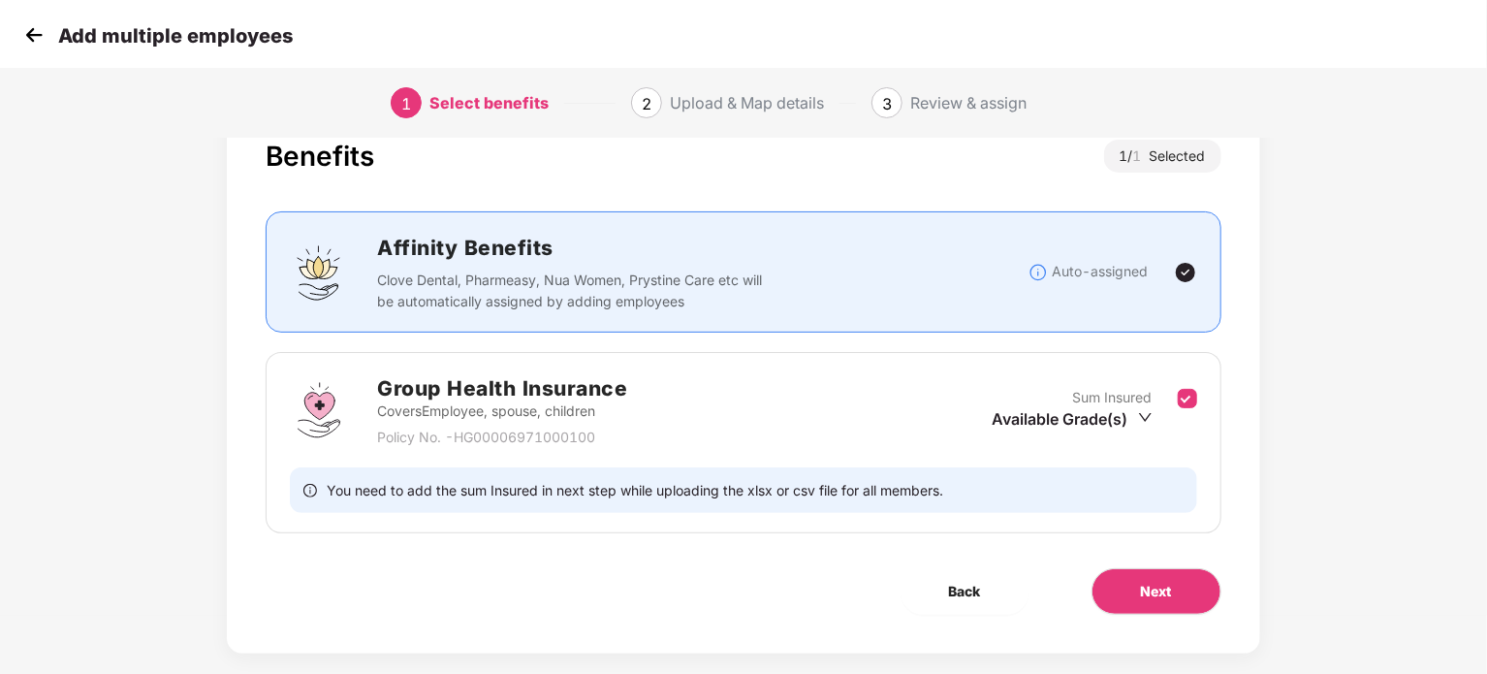
scroll to position [85, 0]
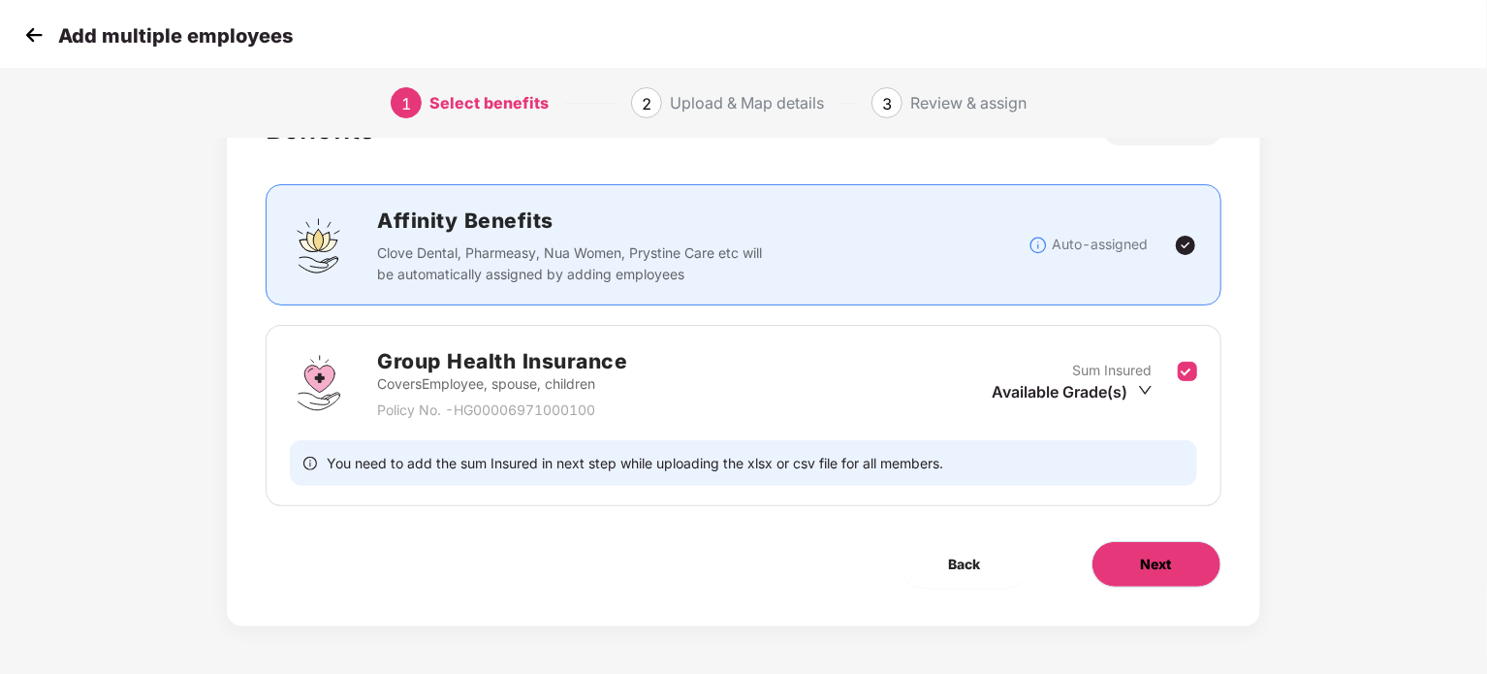
click at [1135, 557] on button "Next" at bounding box center [1157, 564] width 130 height 47
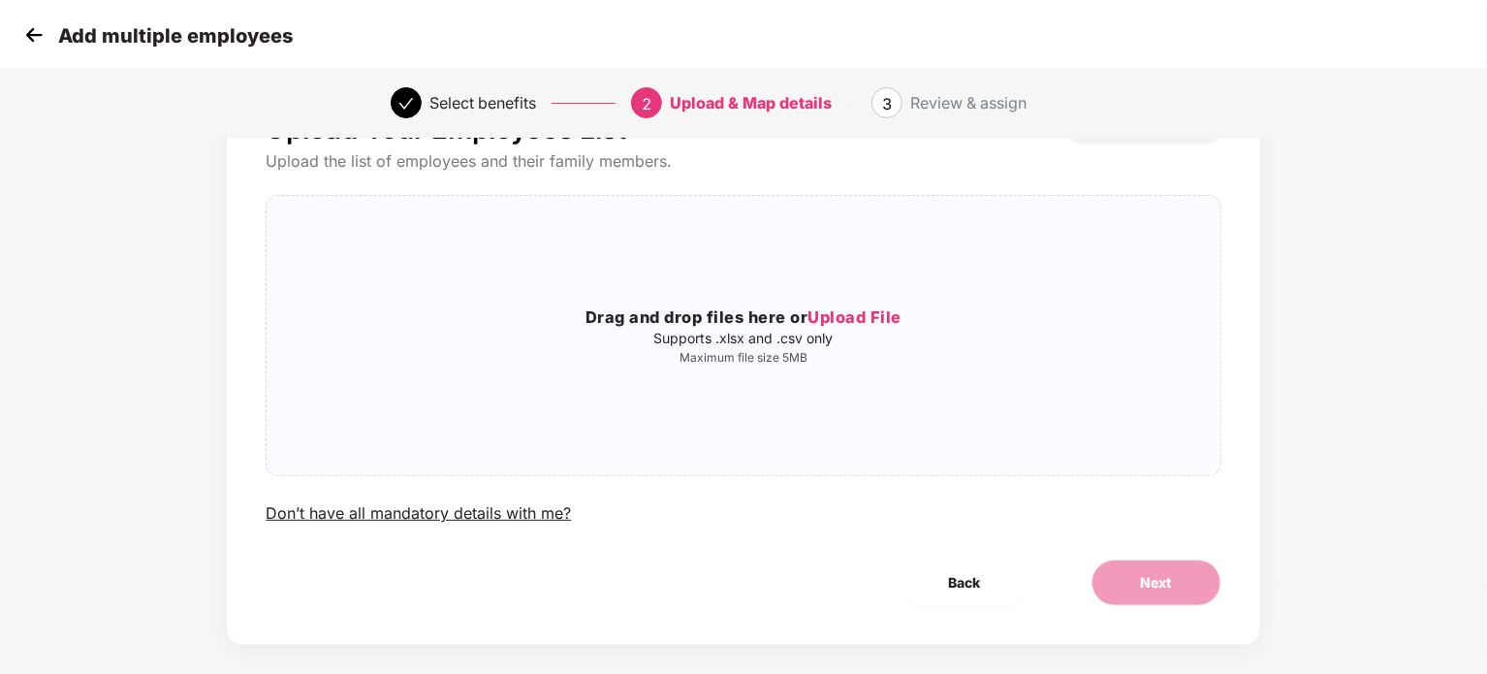
scroll to position [0, 0]
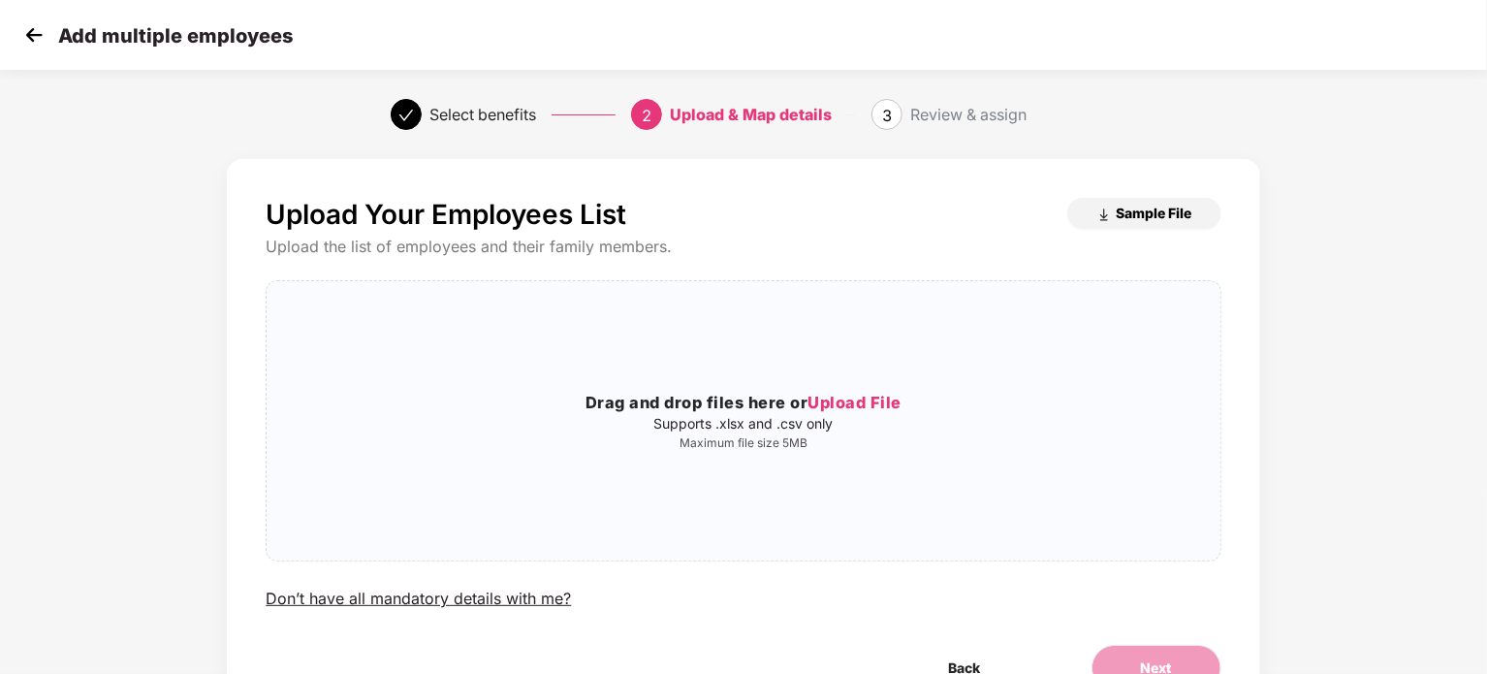
click at [1140, 204] on span "Sample File" at bounding box center [1155, 213] width 76 height 18
click at [882, 401] on span "Upload File" at bounding box center [855, 402] width 94 height 19
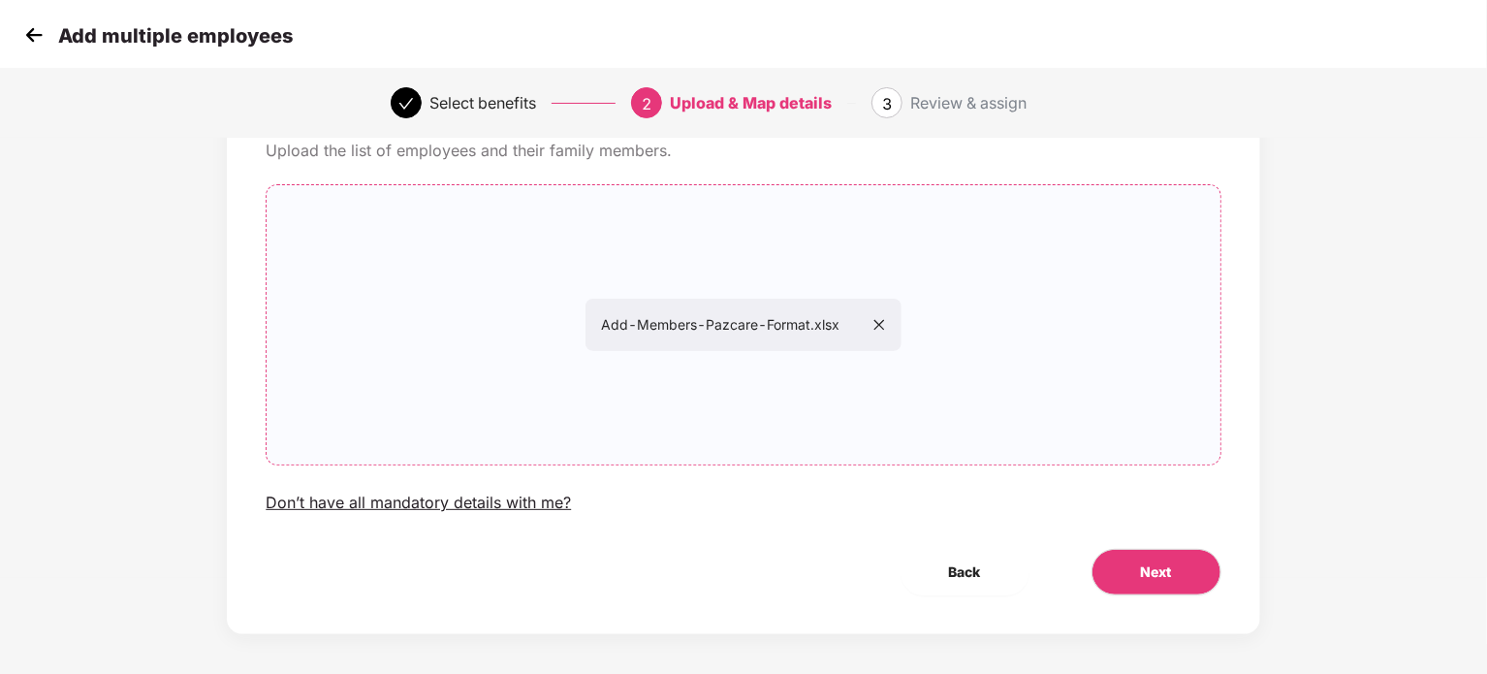
scroll to position [105, 0]
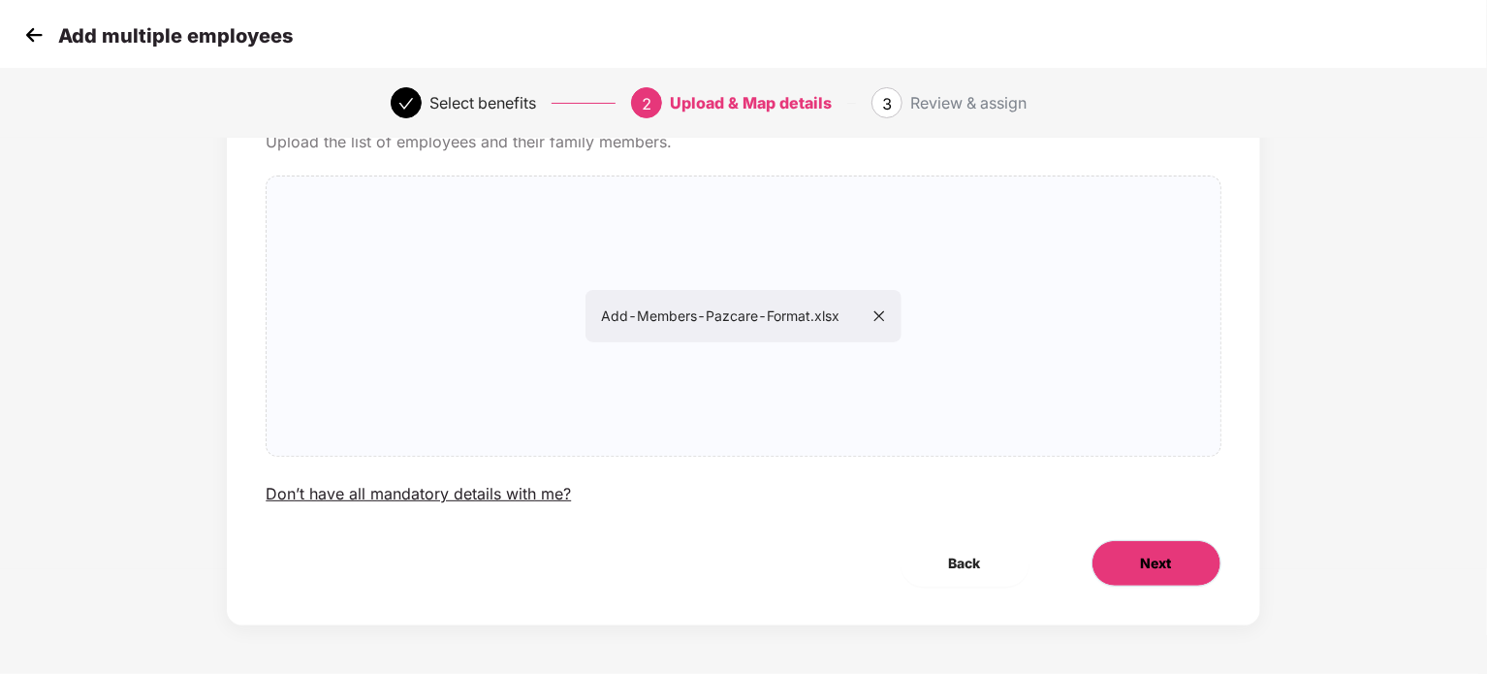
click at [1142, 553] on span "Next" at bounding box center [1156, 563] width 31 height 21
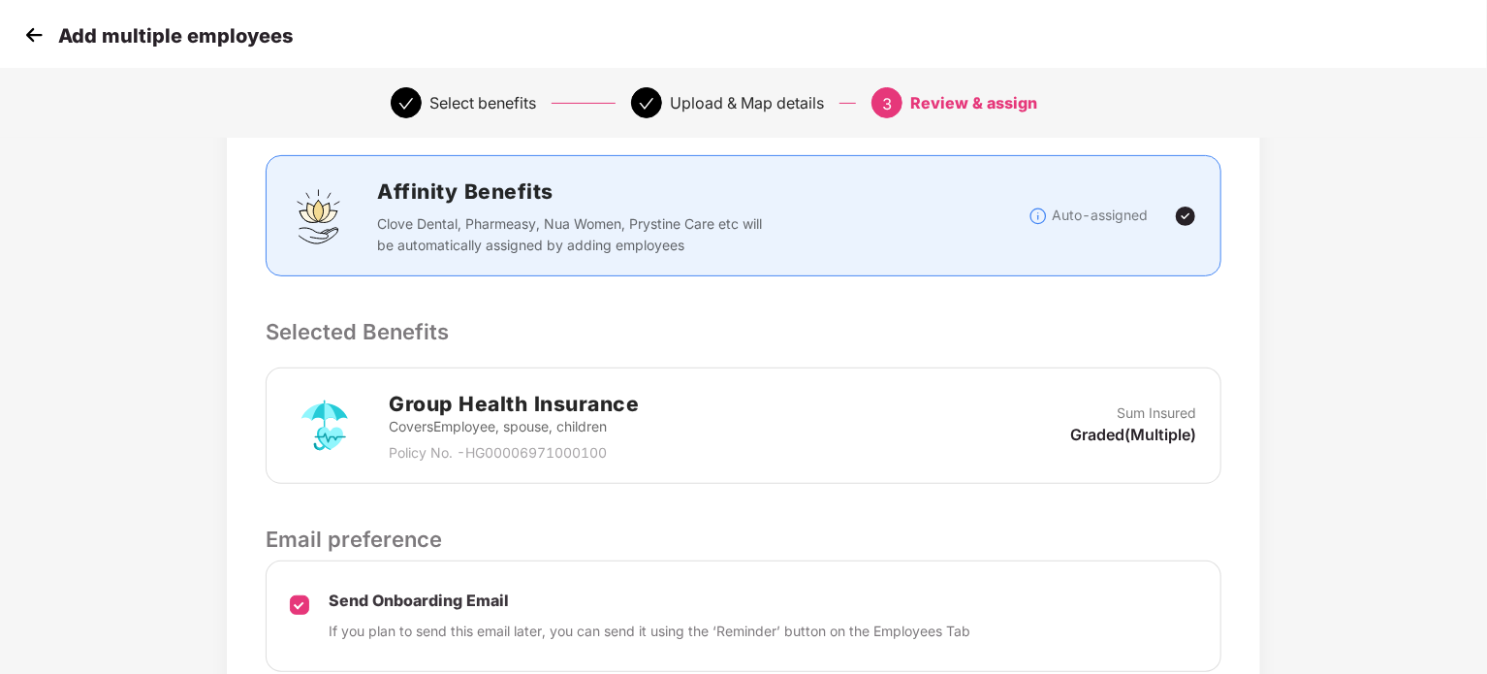
scroll to position [405, 0]
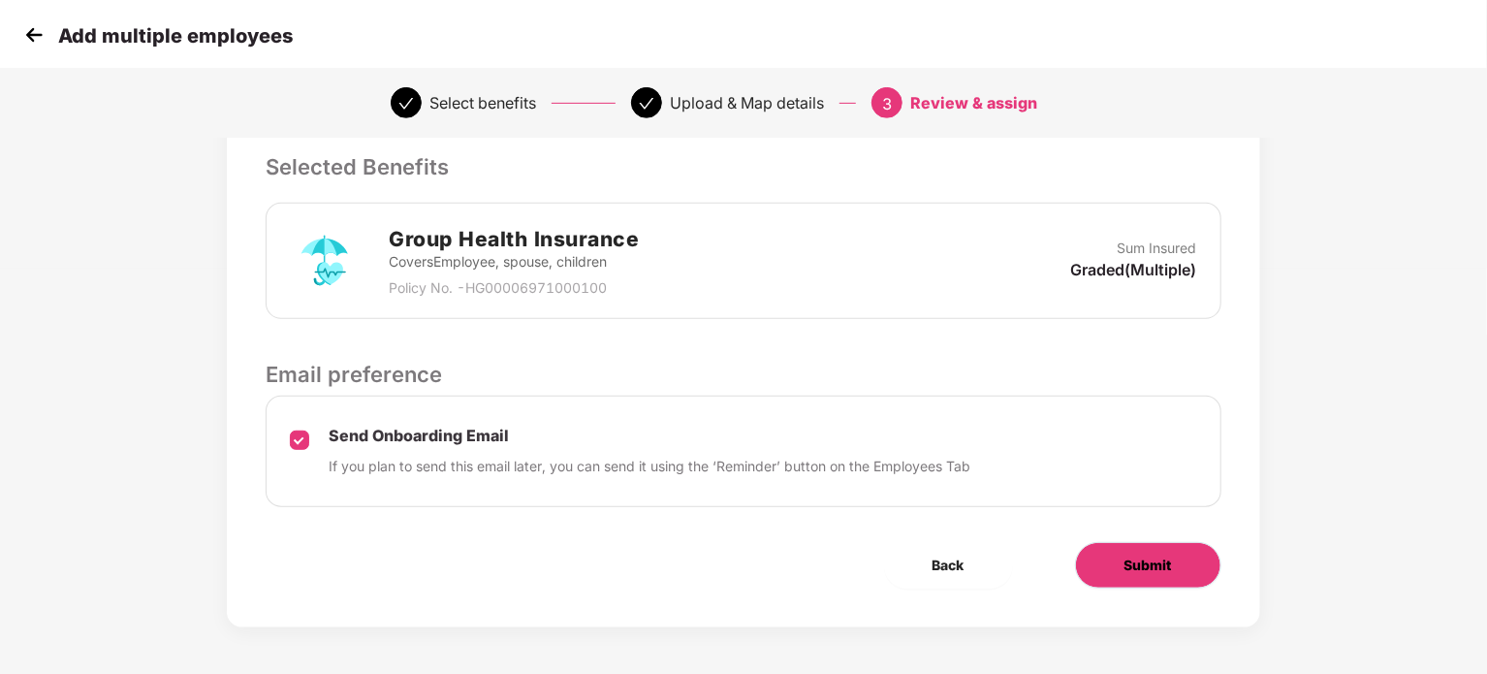
click at [1163, 560] on span "Submit" at bounding box center [1148, 564] width 48 height 21
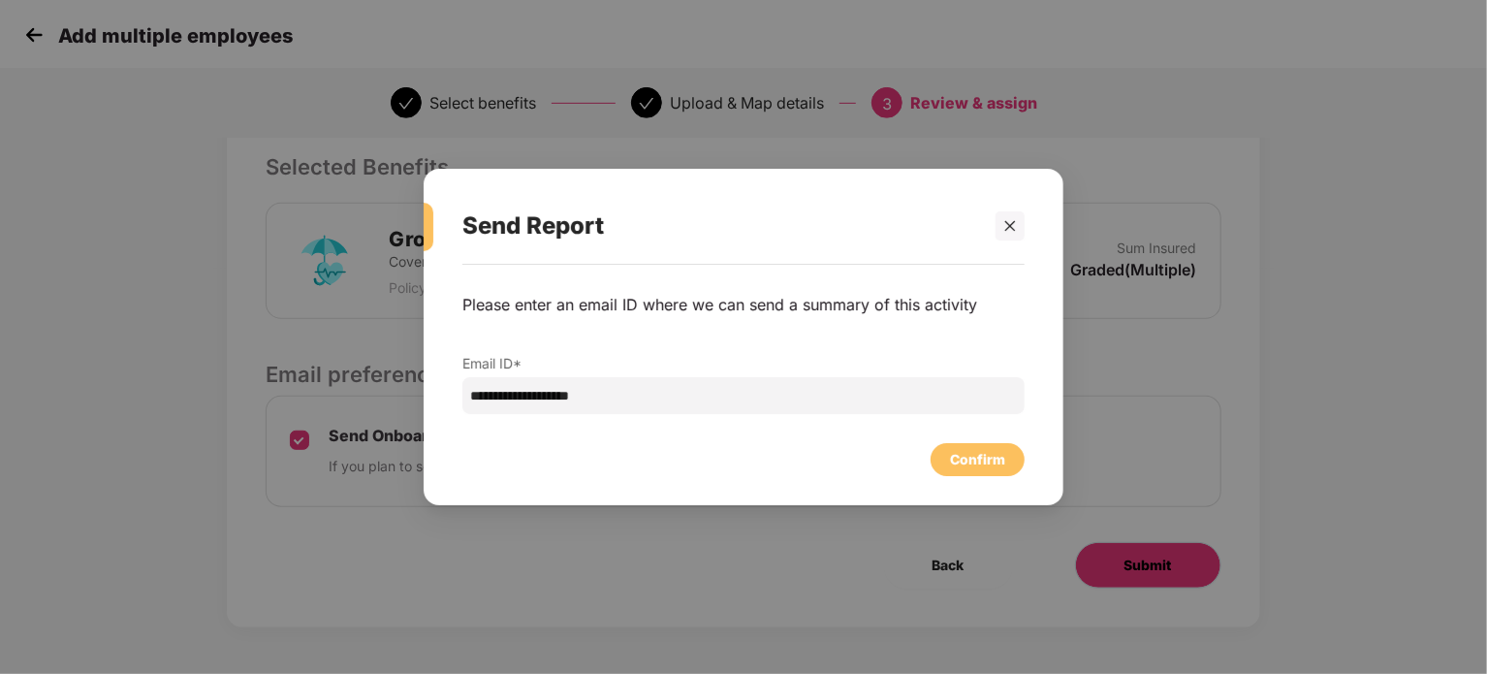
scroll to position [0, 0]
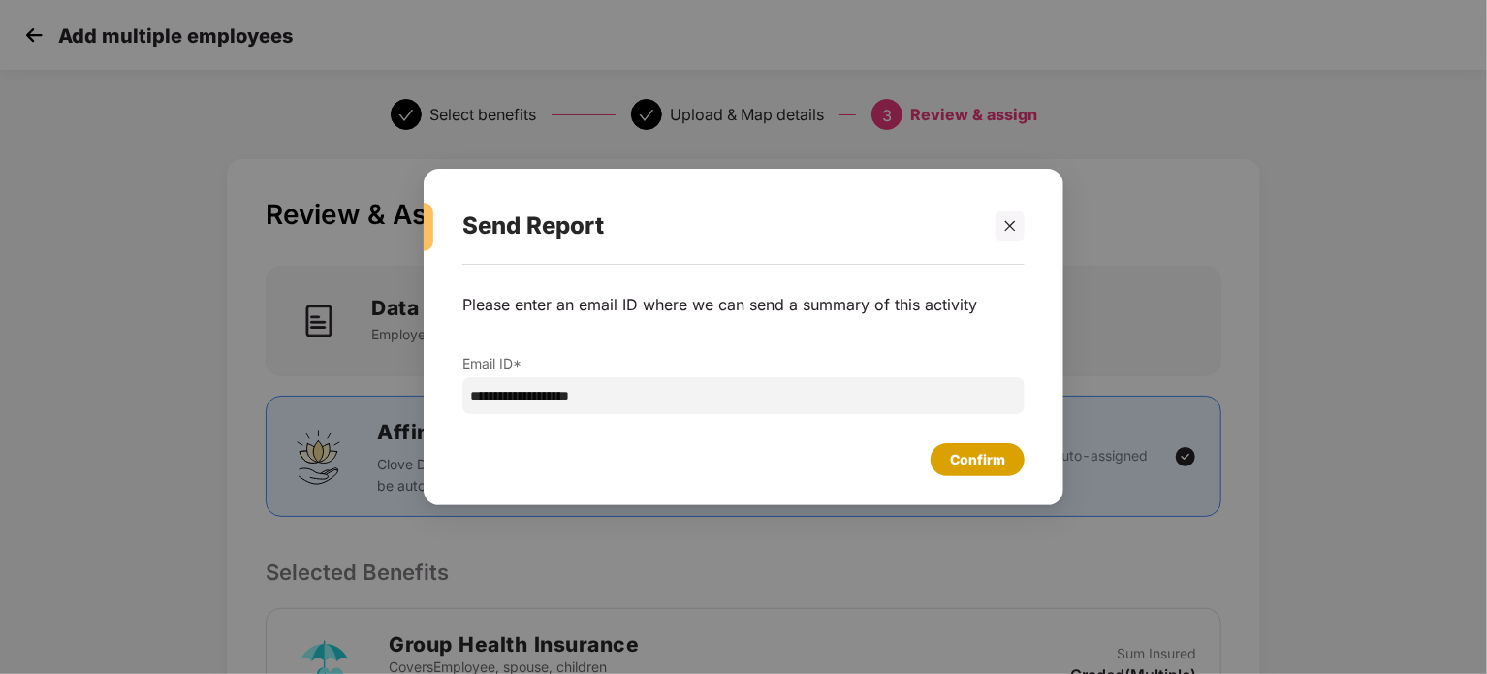
click at [949, 447] on div "Confirm" at bounding box center [978, 459] width 94 height 33
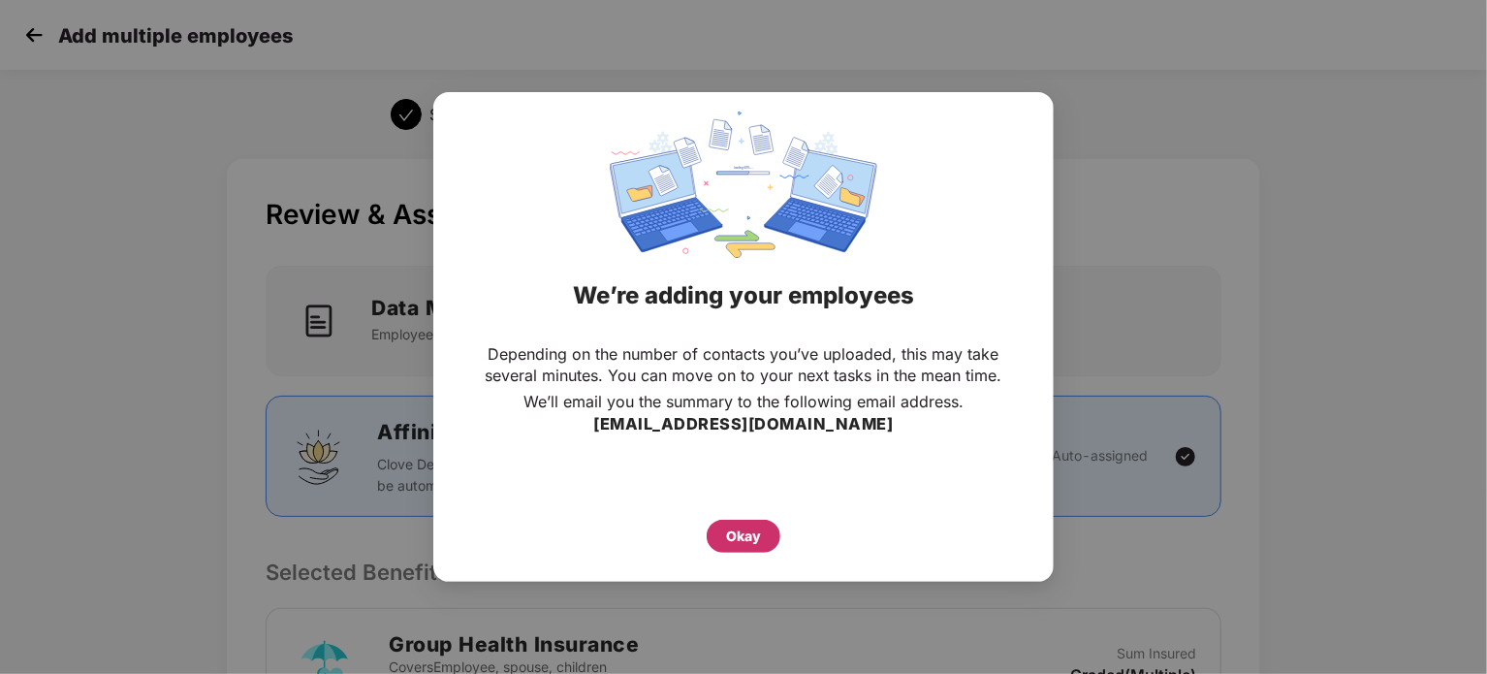
click at [764, 528] on div "Okay" at bounding box center [744, 536] width 74 height 33
